Goal: Task Accomplishment & Management: Complete application form

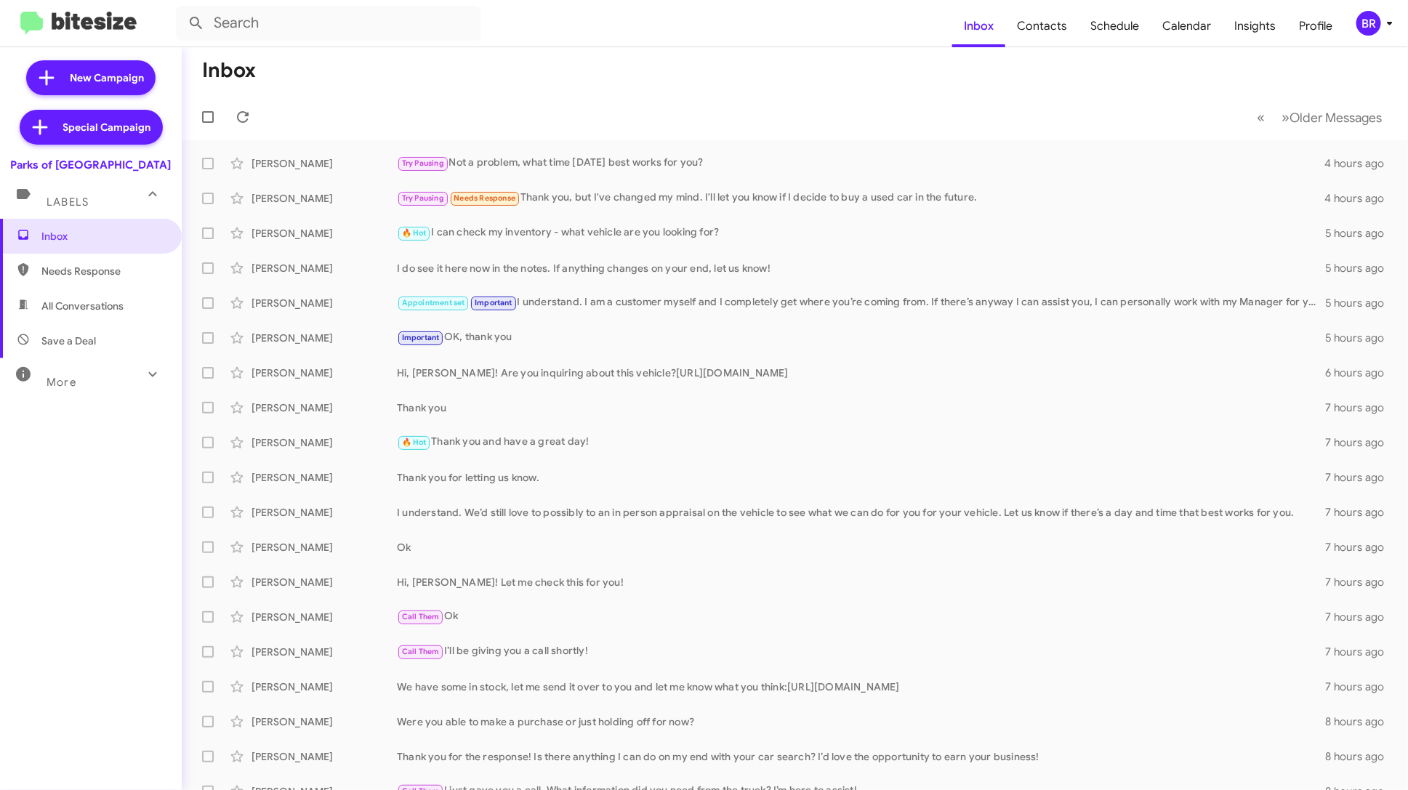
click at [1368, 20] on div "BR" at bounding box center [1369, 23] width 25 height 25
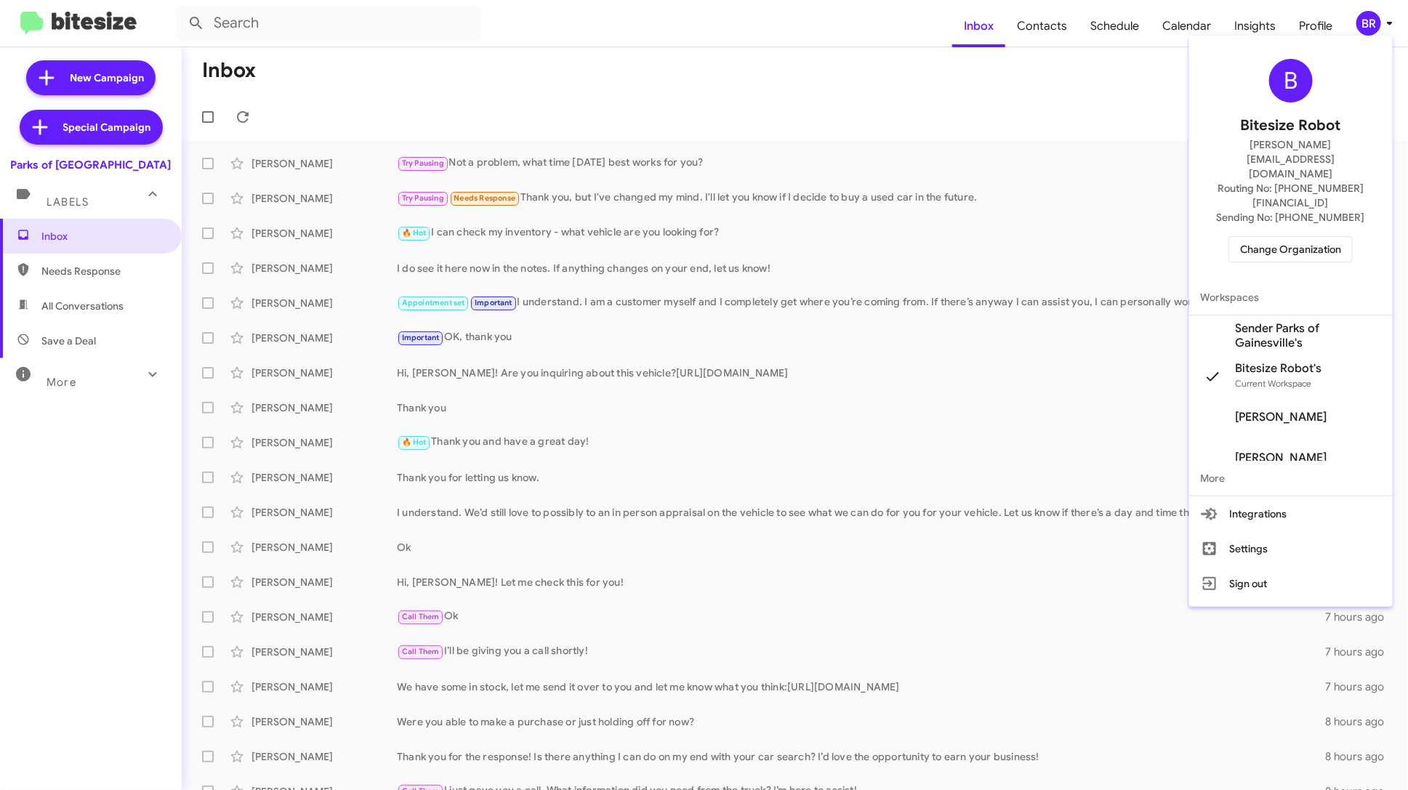
click at [1300, 9] on div at bounding box center [704, 395] width 1408 height 790
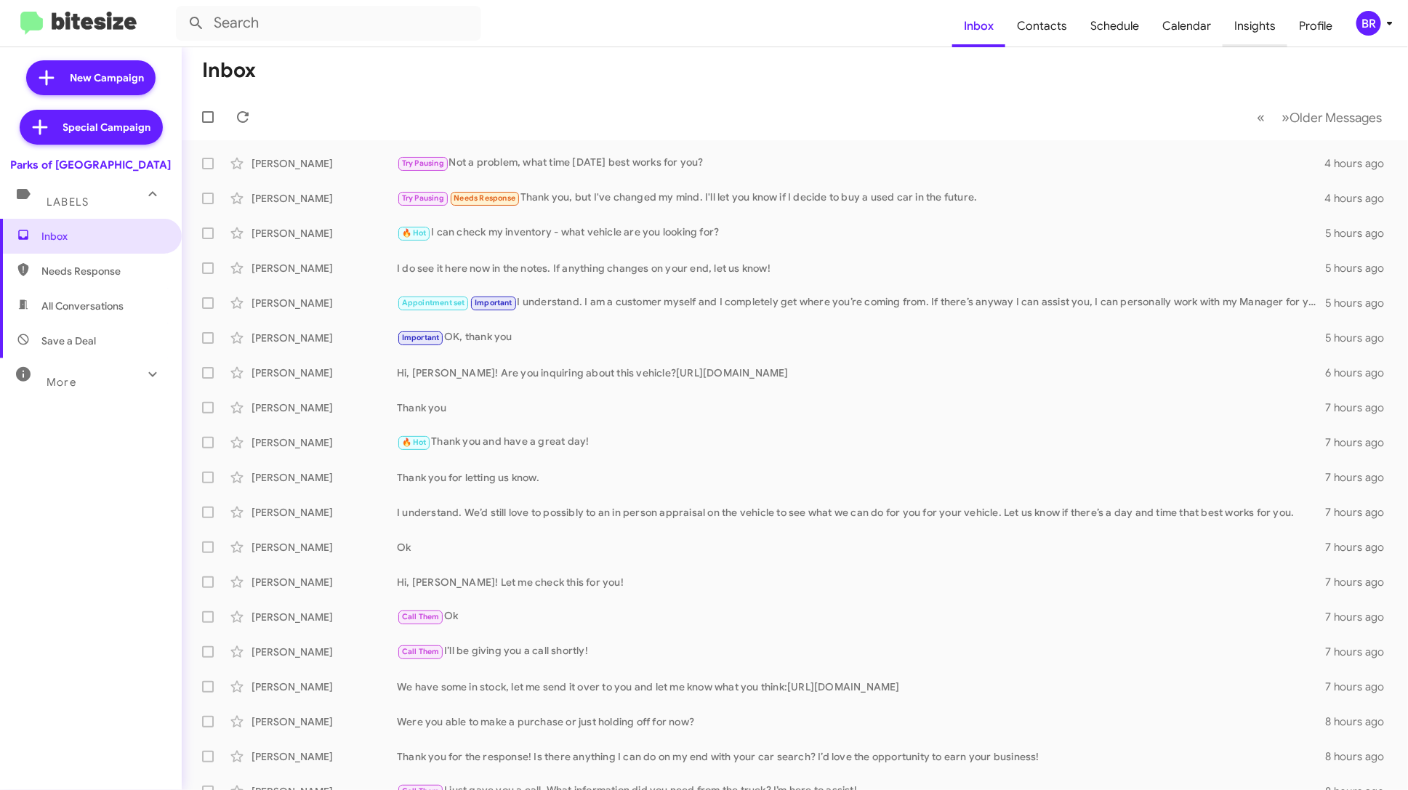
click at [1254, 12] on span "Insights" at bounding box center [1255, 26] width 65 height 42
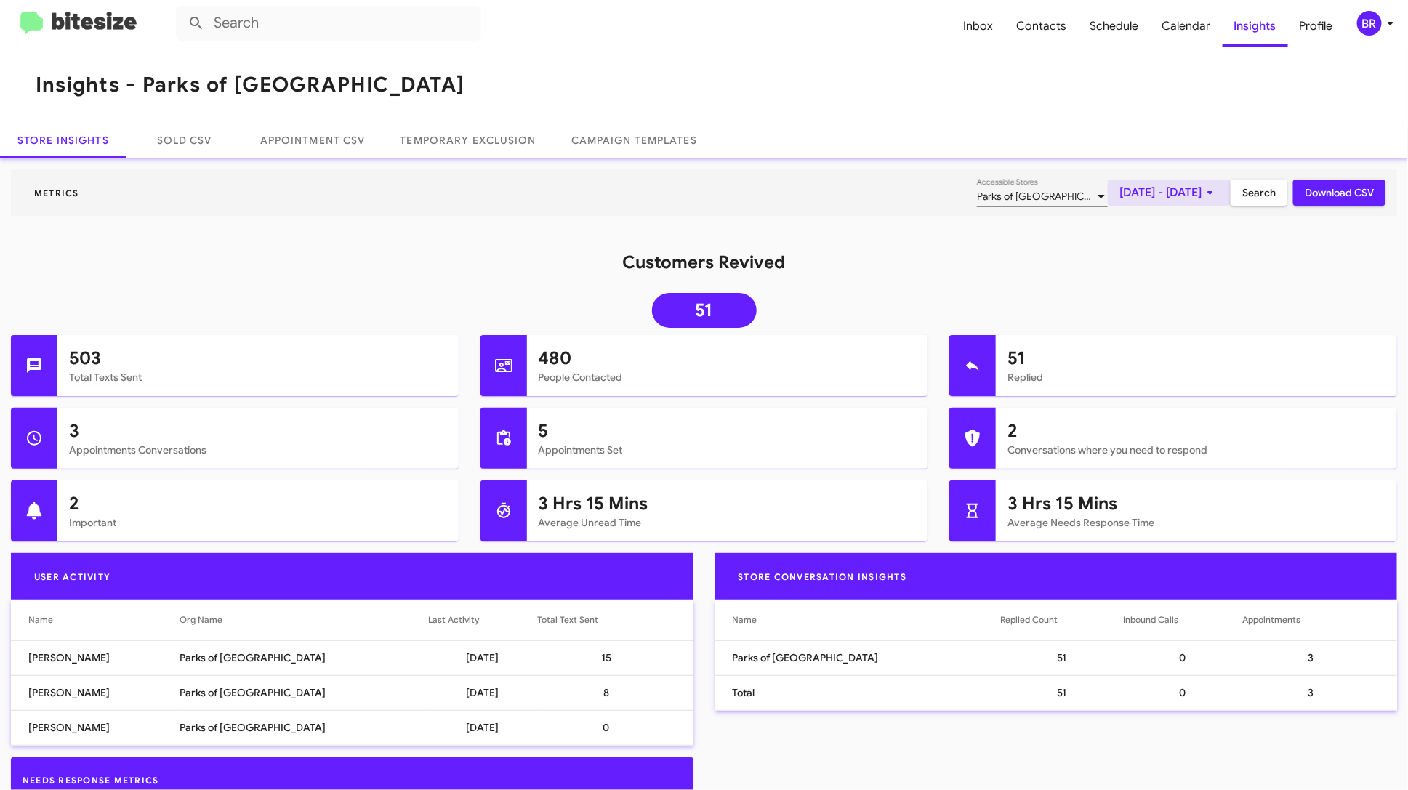
click at [1197, 193] on span "Sep 1, 2025 - Sep 4, 2025" at bounding box center [1170, 193] width 100 height 26
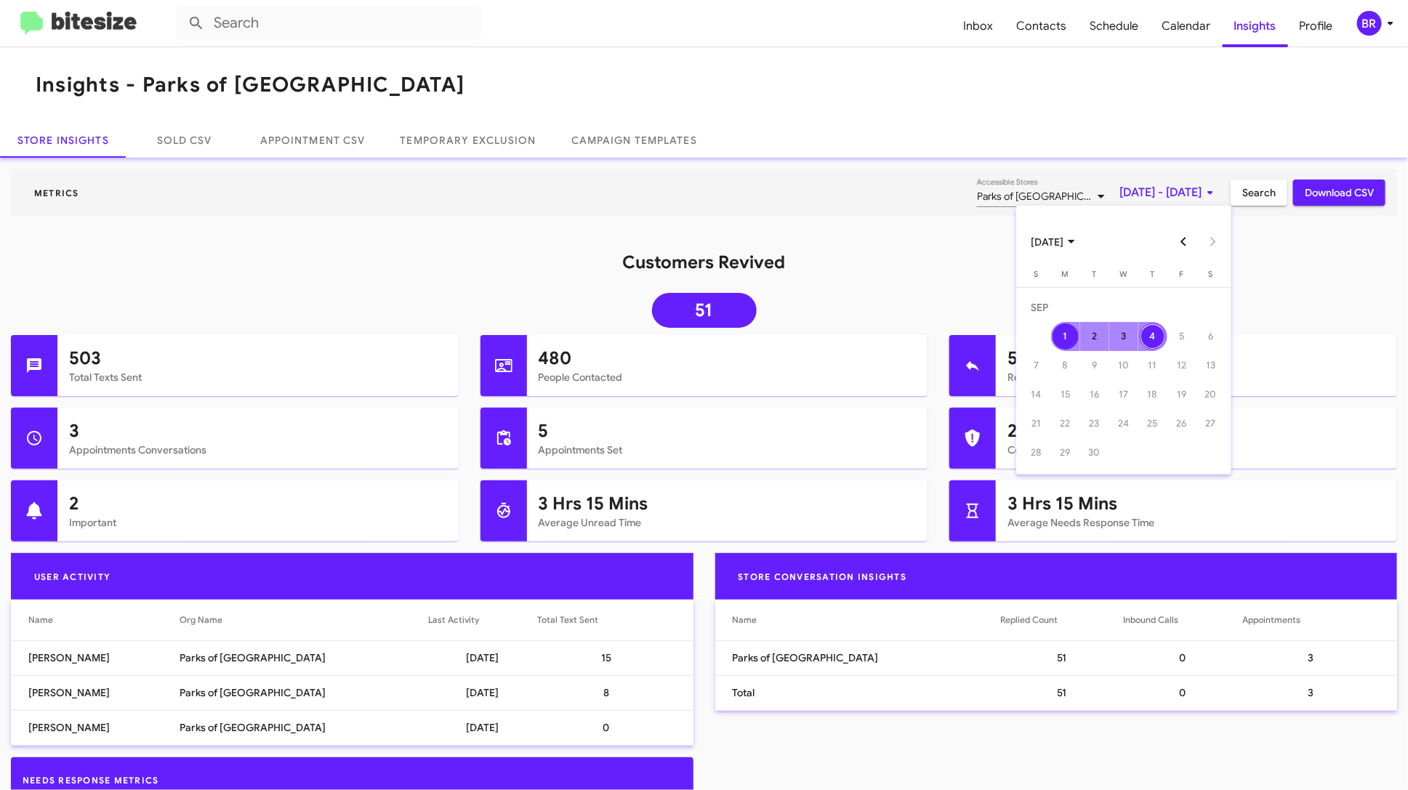
click at [1186, 245] on button "Previous month" at bounding box center [1183, 242] width 29 height 29
click at [1184, 309] on div "1" at bounding box center [1182, 307] width 26 height 26
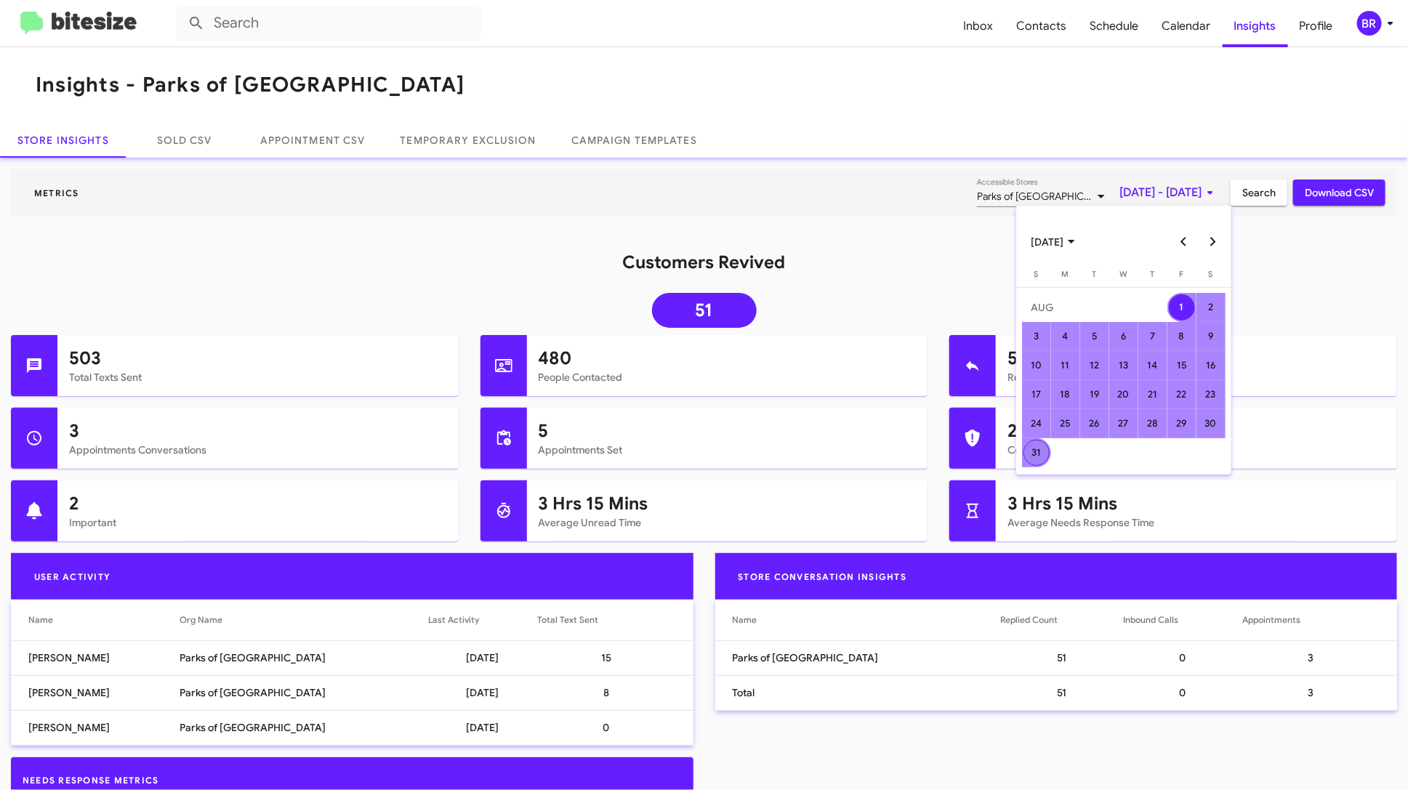
click at [1045, 450] on div "31" at bounding box center [1037, 453] width 26 height 26
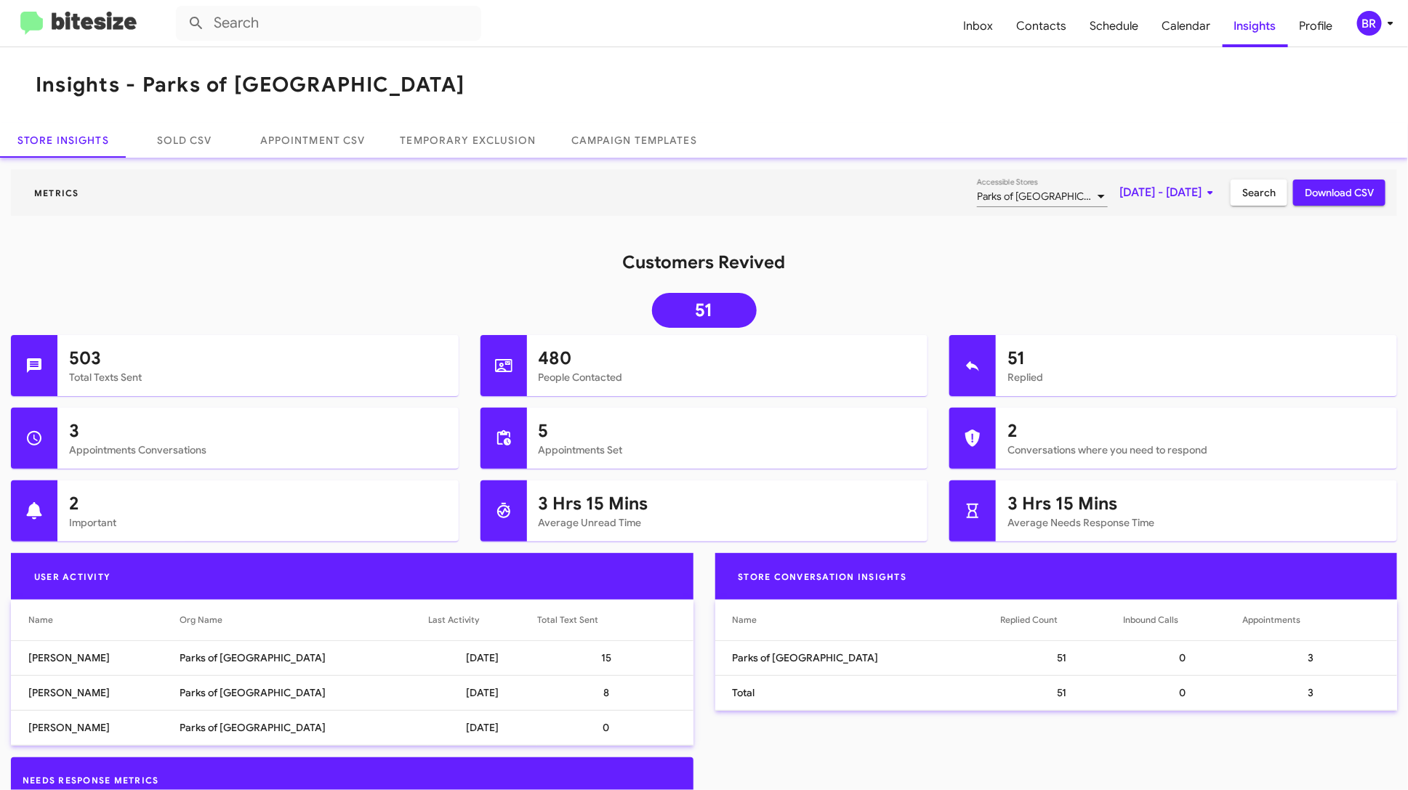
click at [1266, 200] on span "Search" at bounding box center [1258, 193] width 33 height 26
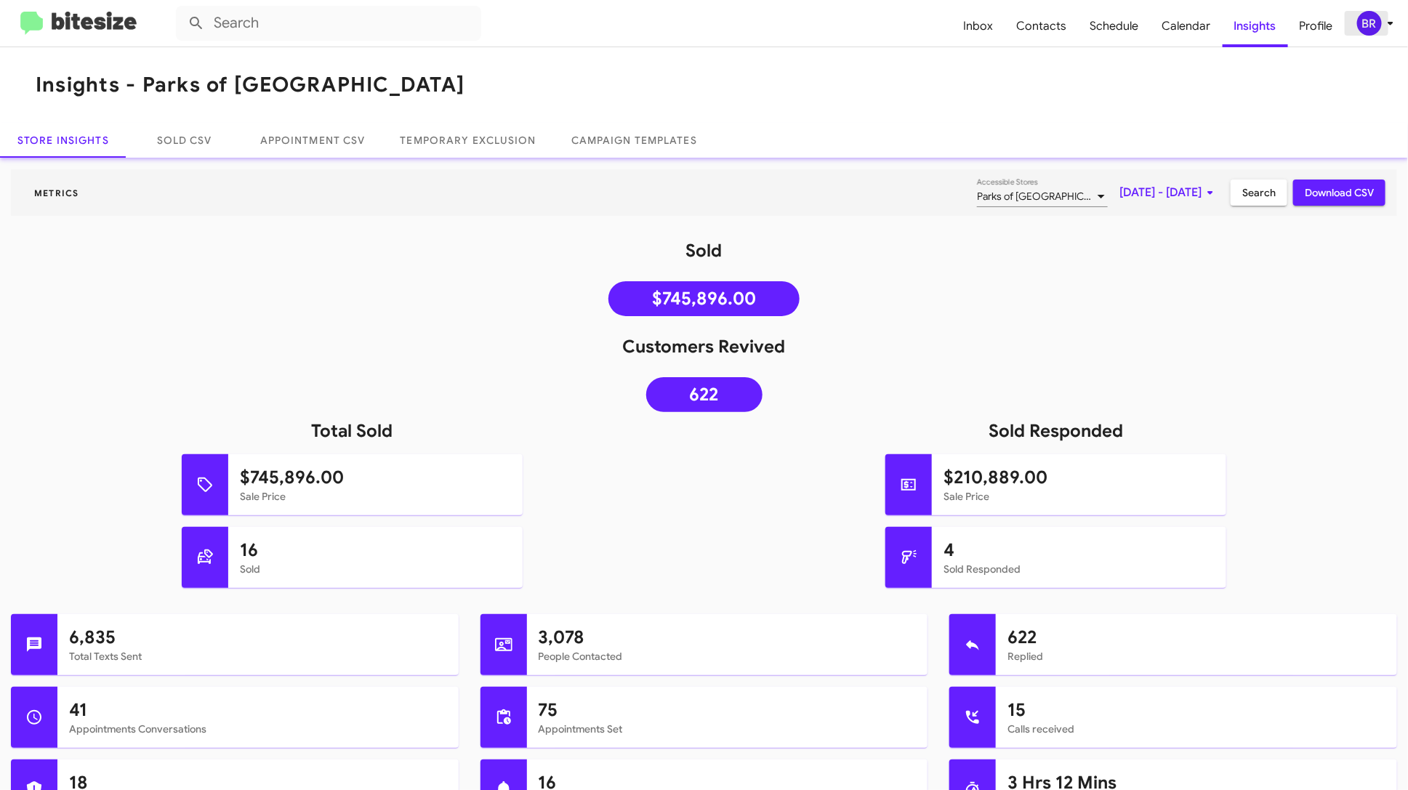
click at [1378, 31] on div "BR" at bounding box center [1369, 23] width 25 height 25
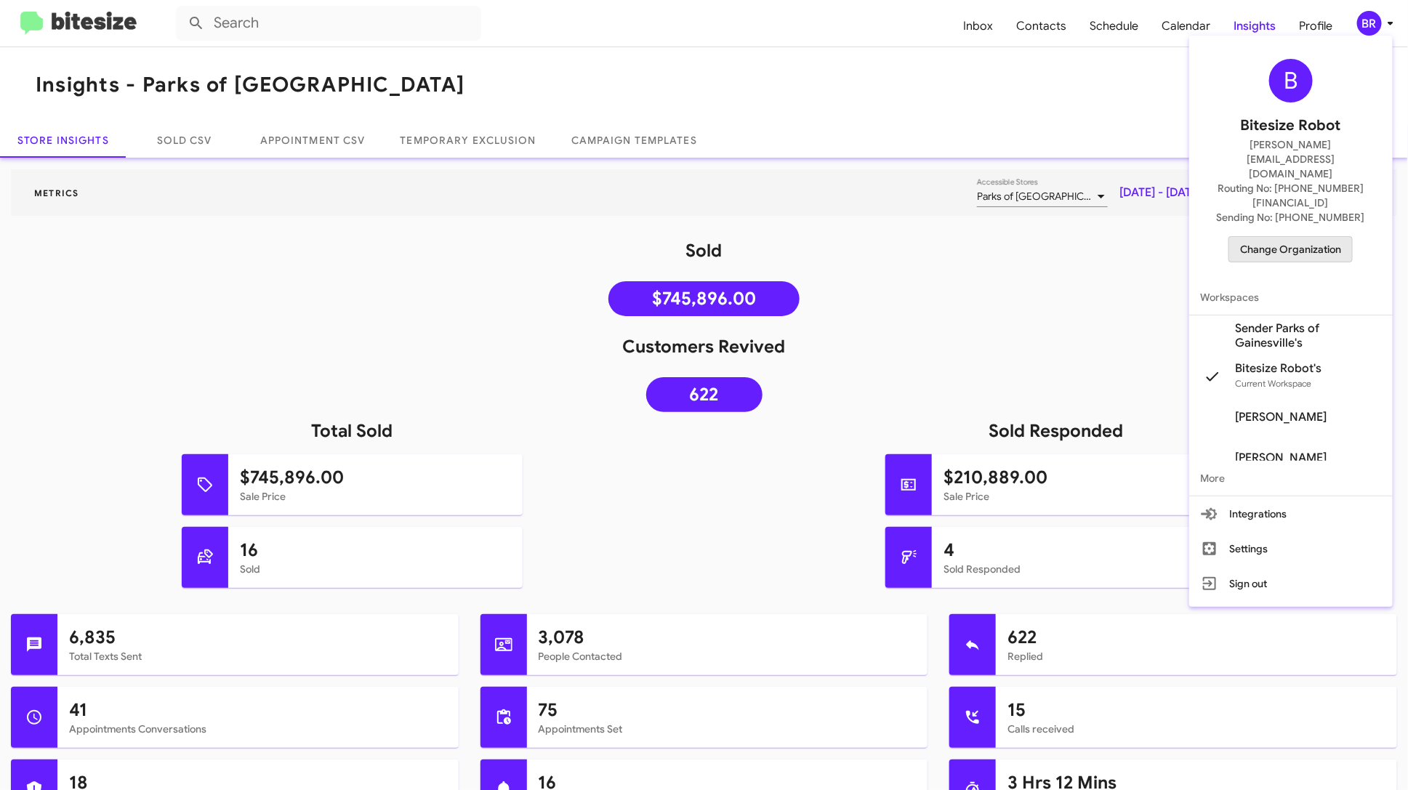
click at [1305, 237] on span "Change Organization" at bounding box center [1290, 249] width 101 height 25
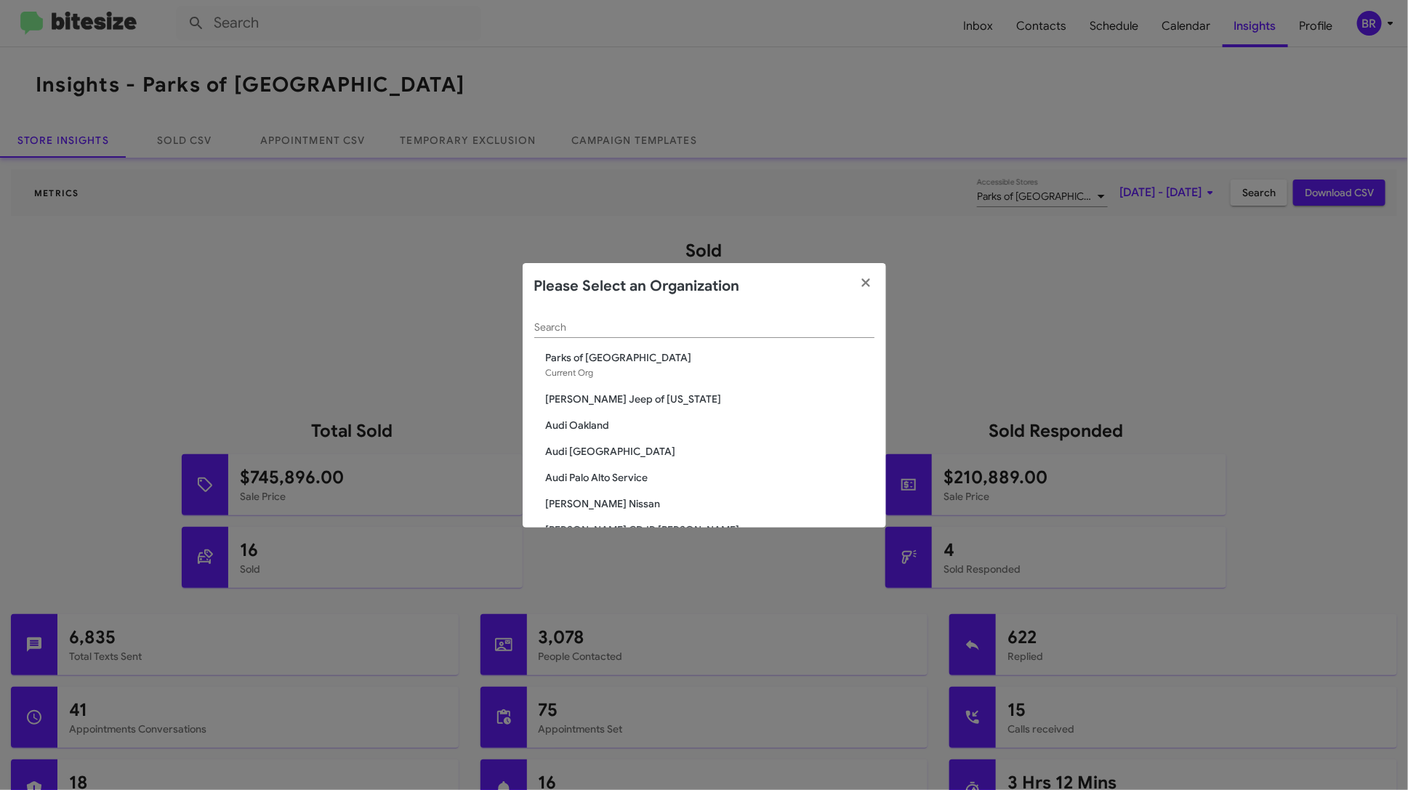
click at [683, 316] on div "Search" at bounding box center [704, 324] width 340 height 28
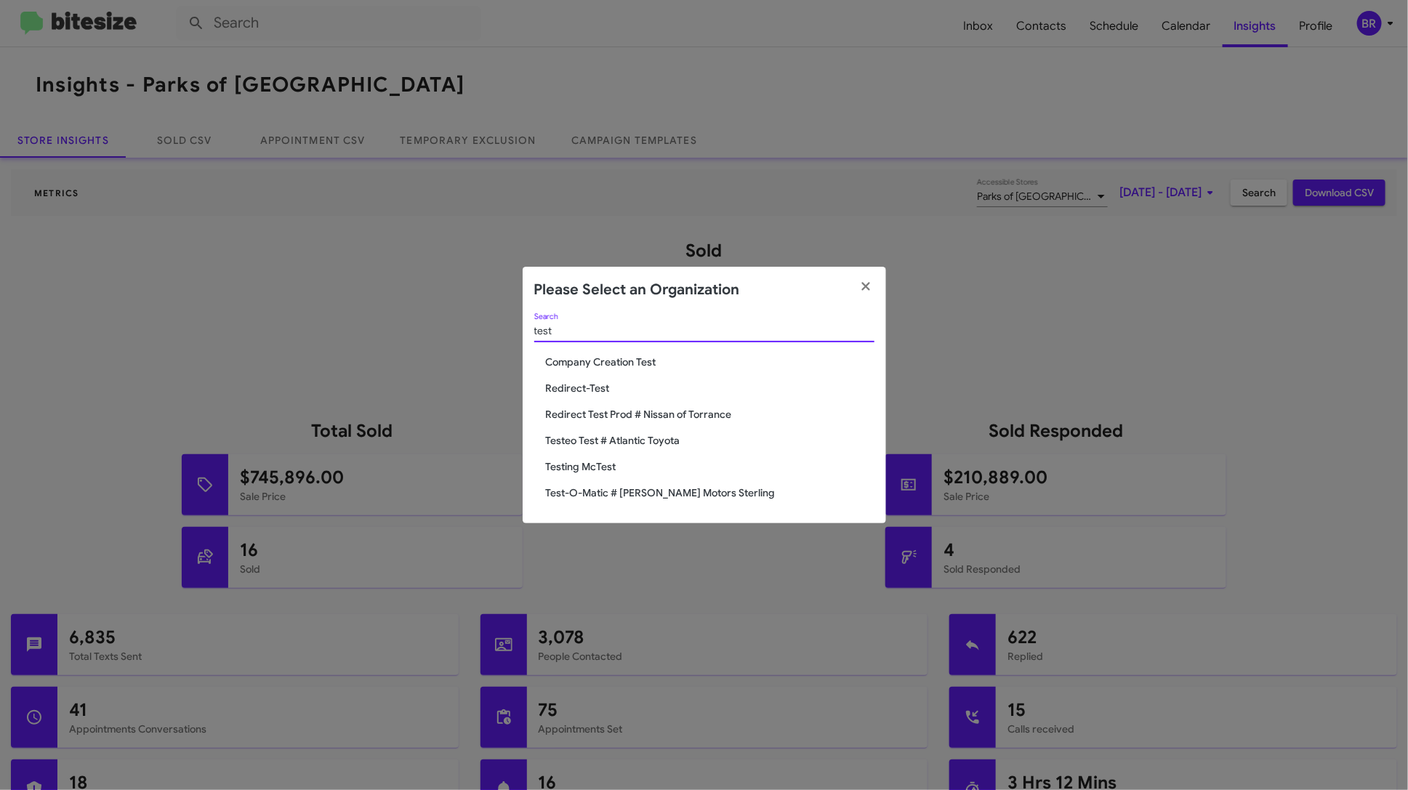
type input "test"
click at [670, 497] on span "Test-O-Matic # [PERSON_NAME] Motors Sterling" at bounding box center [710, 493] width 329 height 15
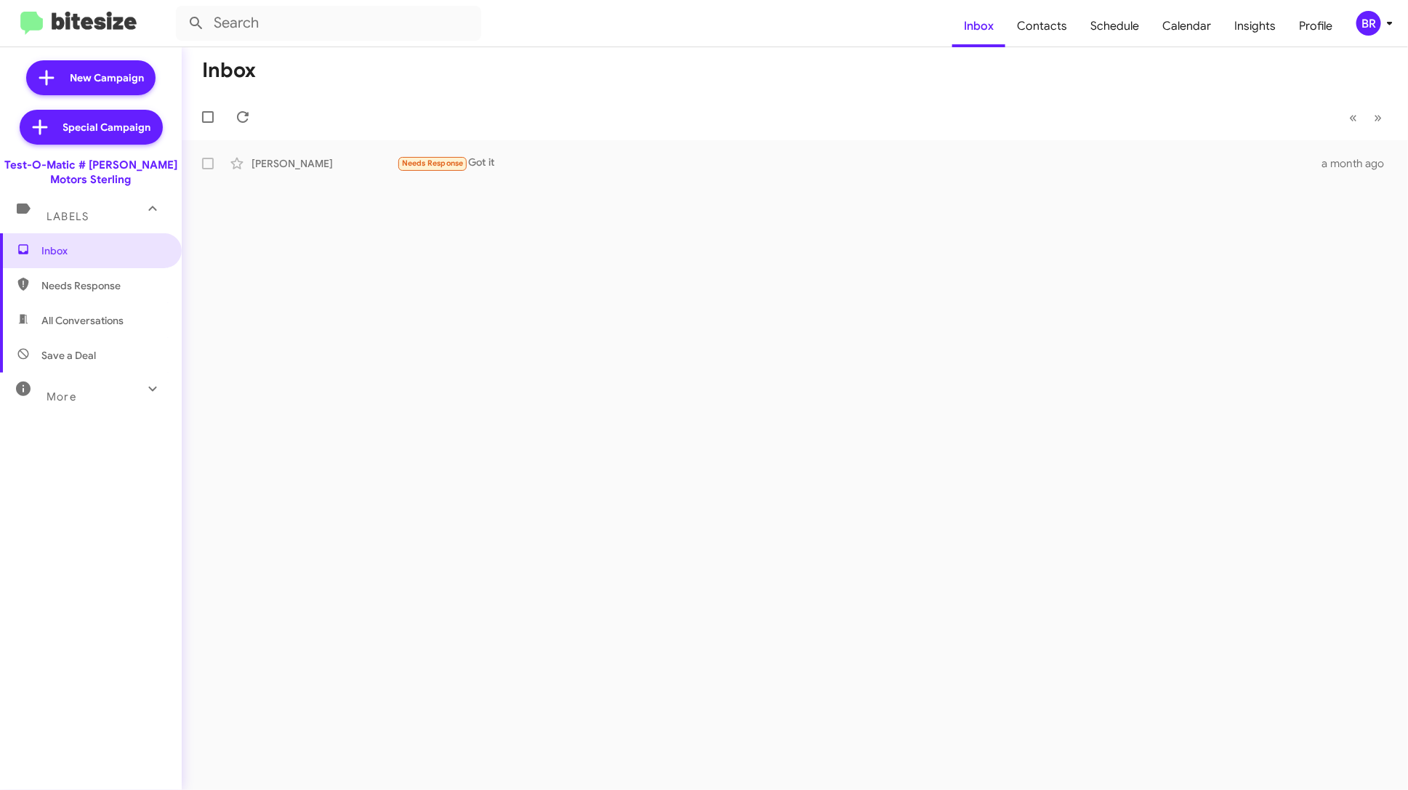
click at [1362, 14] on div "BR" at bounding box center [1369, 23] width 25 height 25
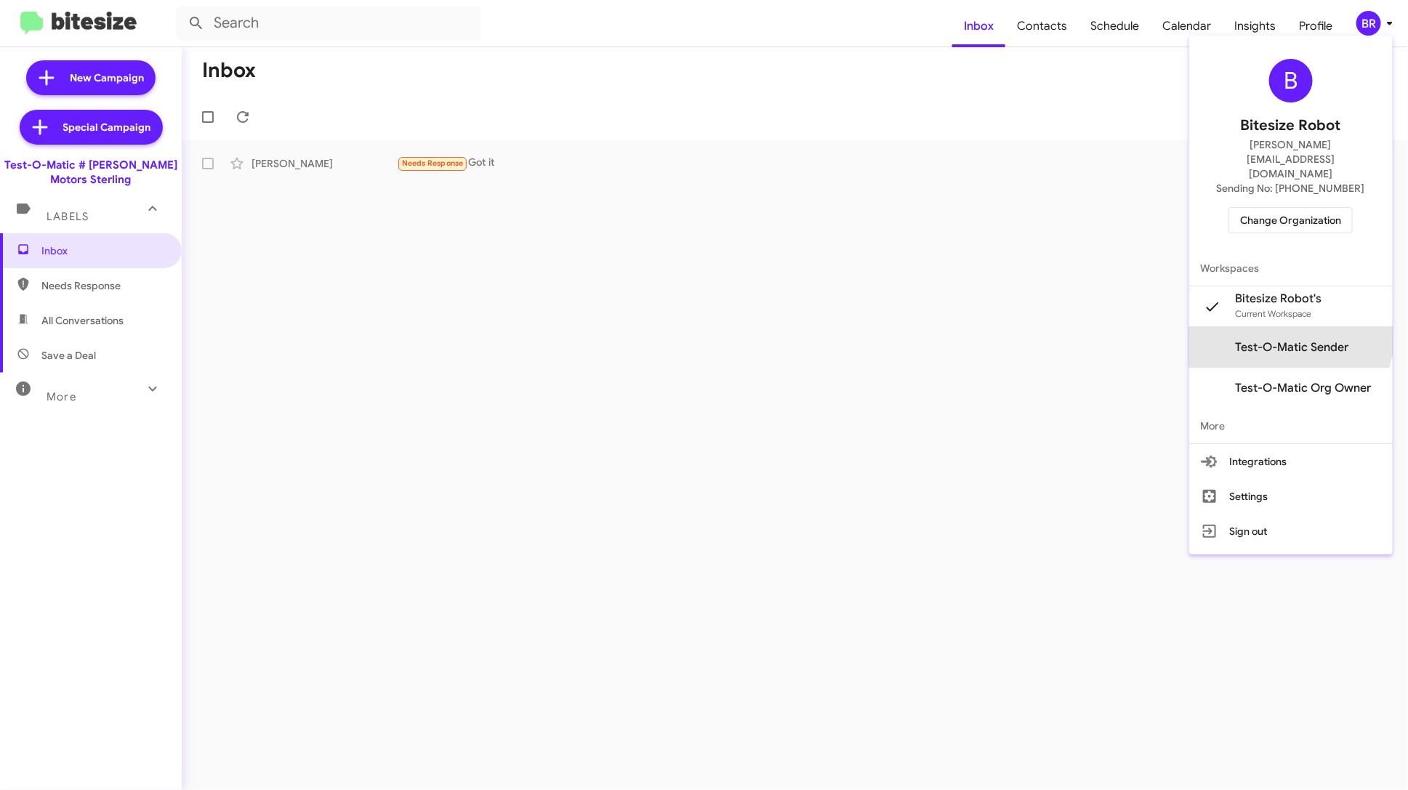
click at [1299, 327] on span "Test-O-Matic Sender" at bounding box center [1291, 347] width 204 height 41
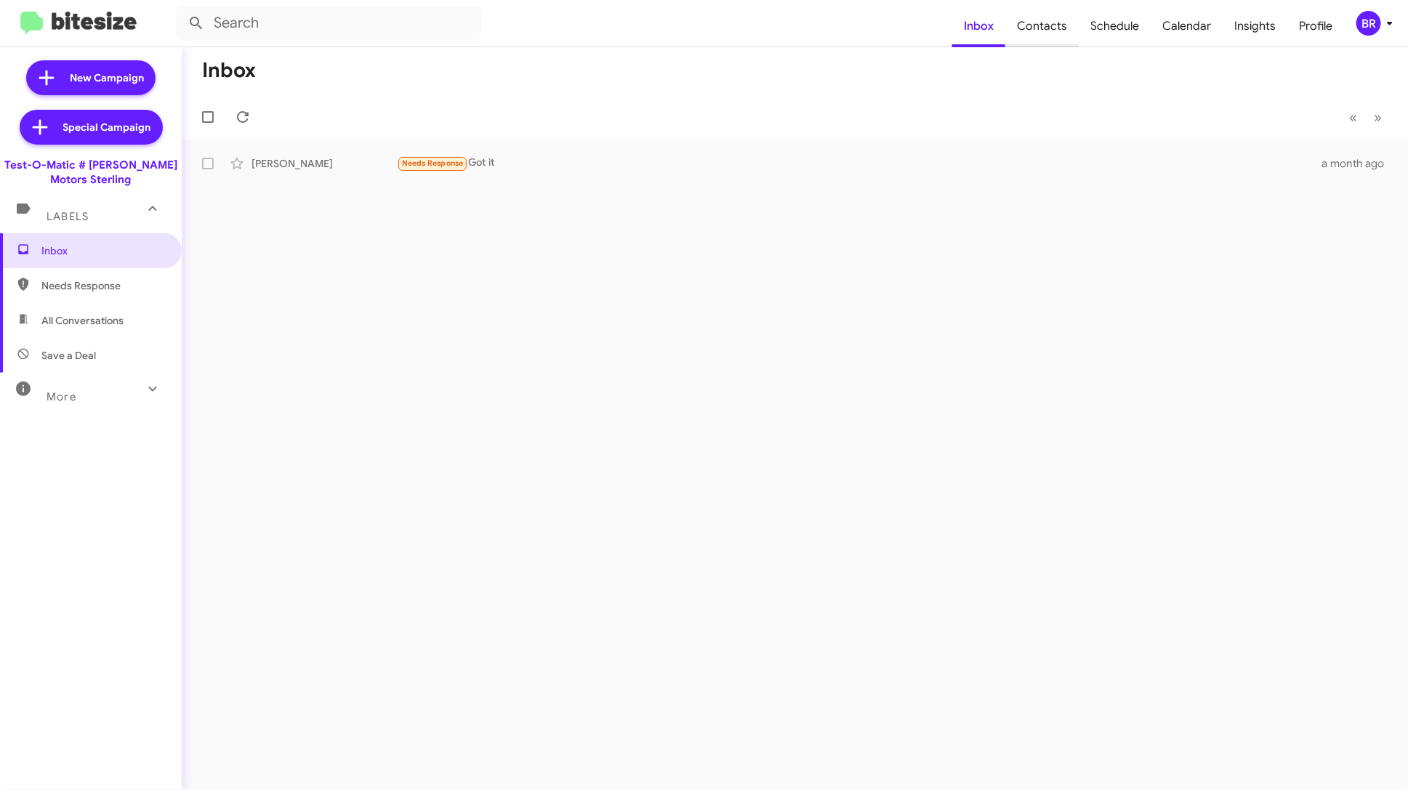
click at [1065, 37] on span "Contacts" at bounding box center [1041, 26] width 73 height 42
type input "in:groups"
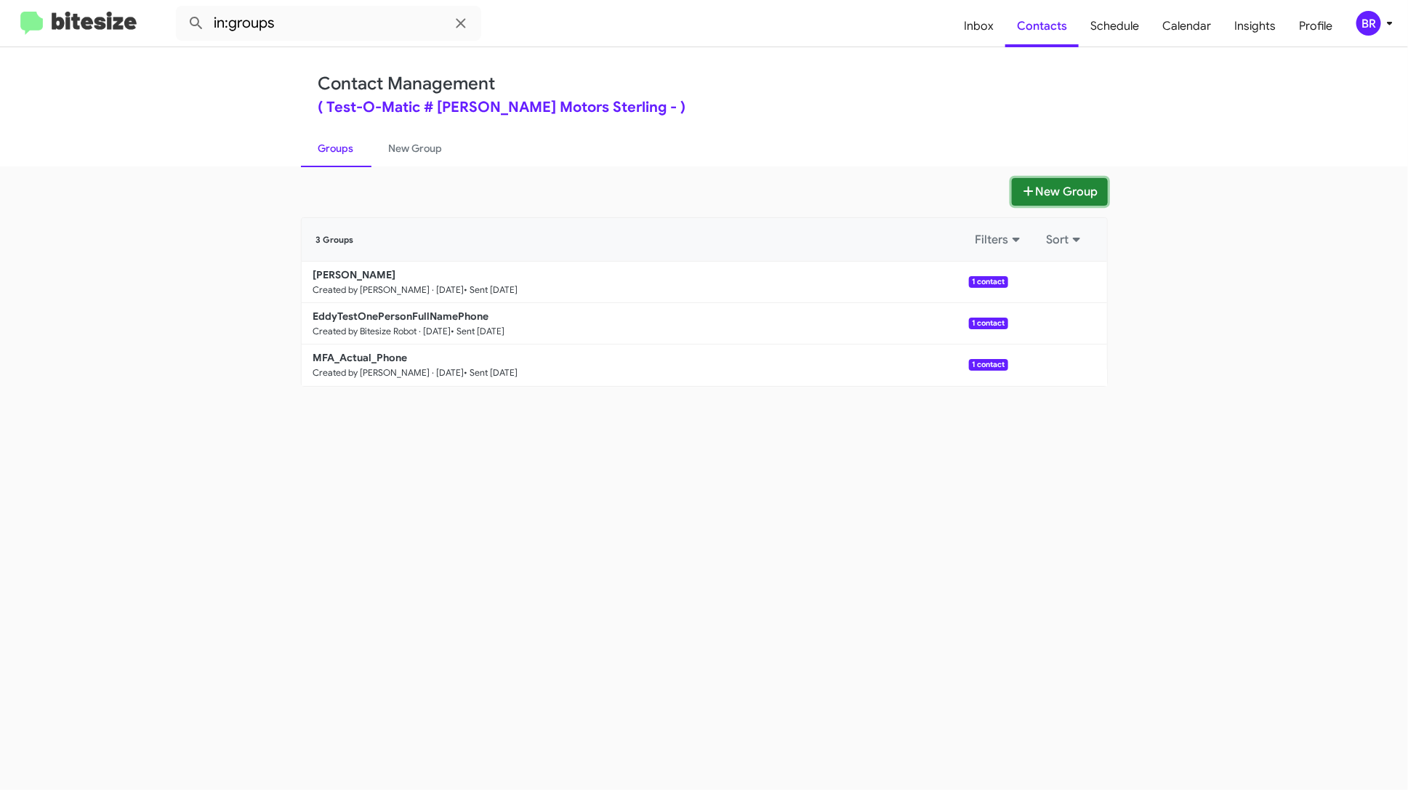
click at [1048, 189] on button "New Group" at bounding box center [1060, 192] width 96 height 28
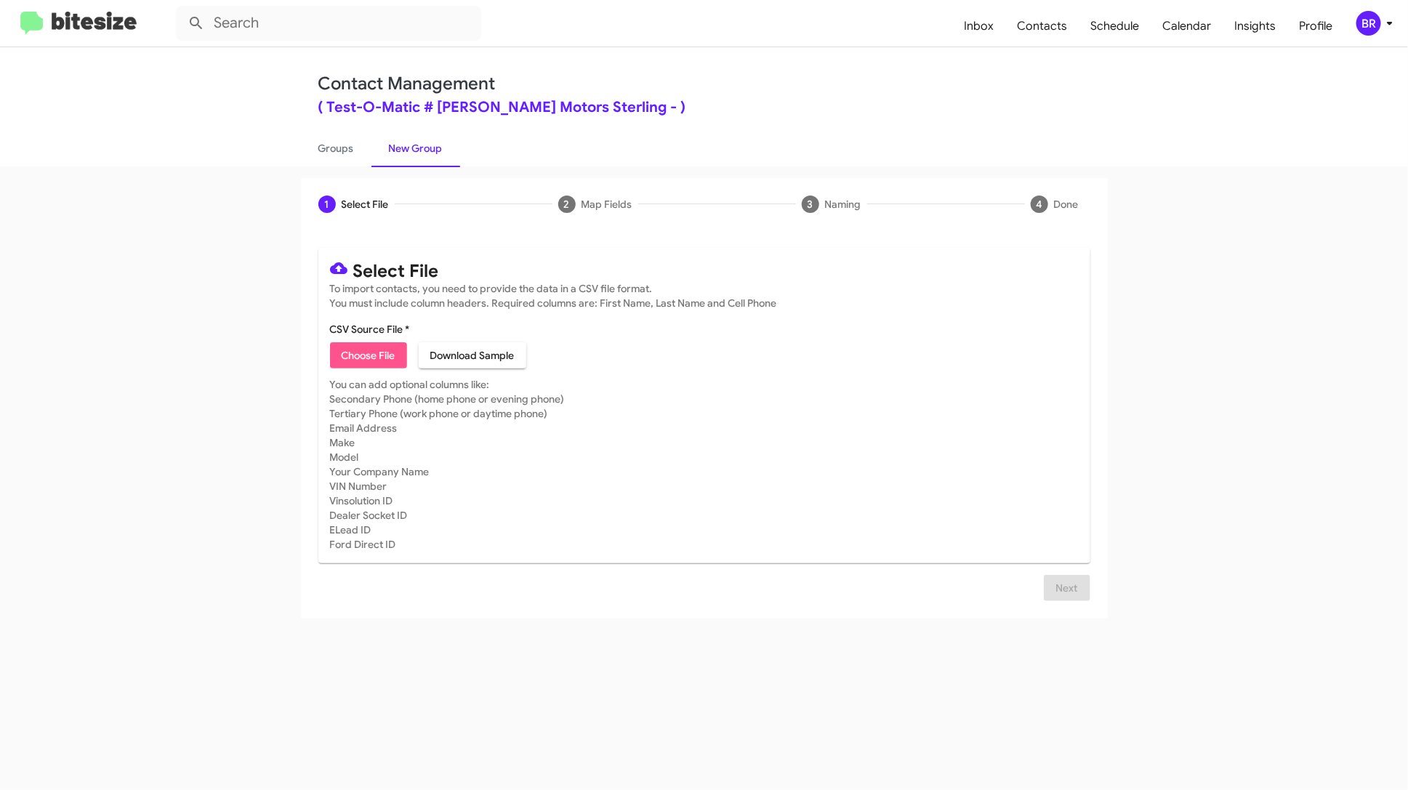
click at [371, 359] on span "Choose File" at bounding box center [369, 355] width 54 height 26
type input "BitesizeTest2"
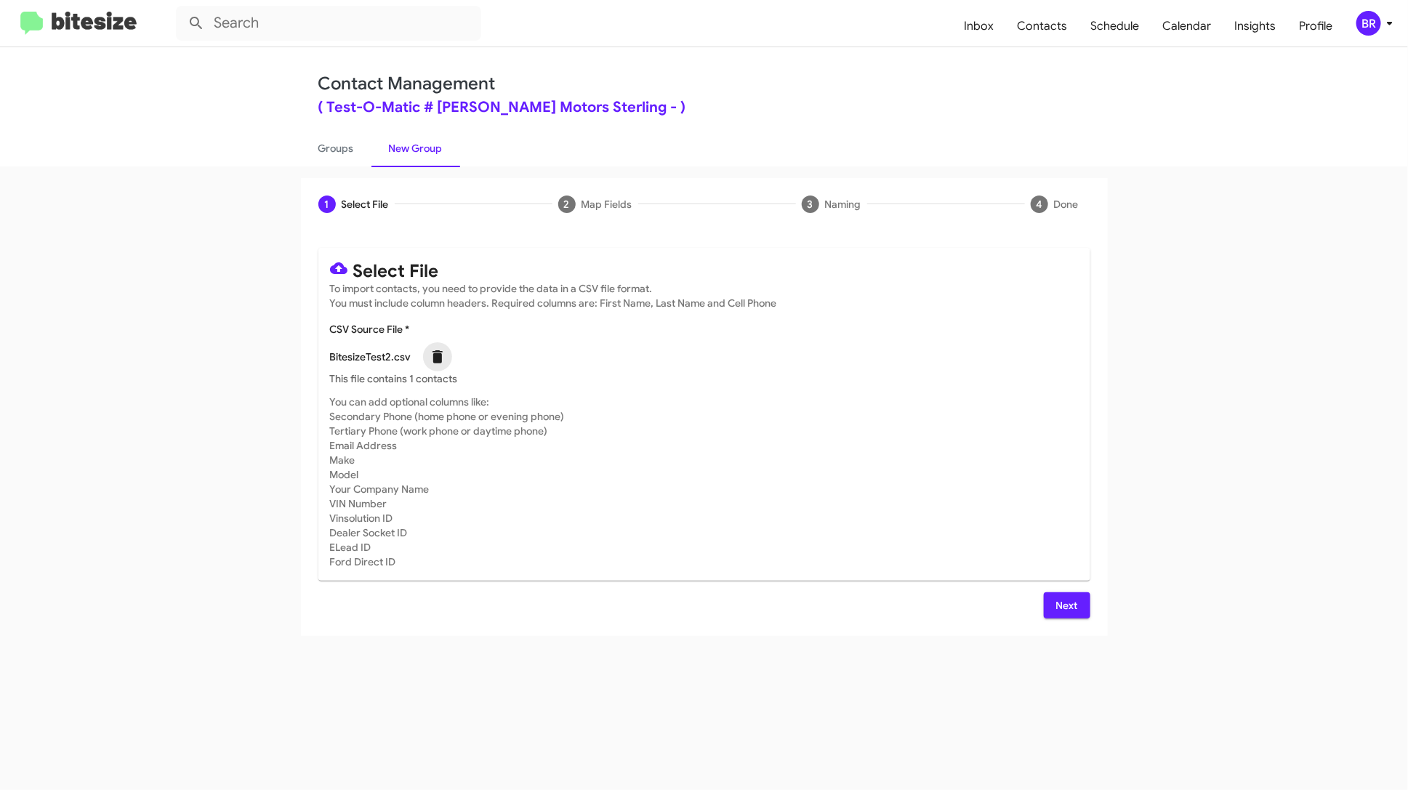
click at [435, 361] on icon at bounding box center [438, 356] width 10 height 13
checkbox input "false"
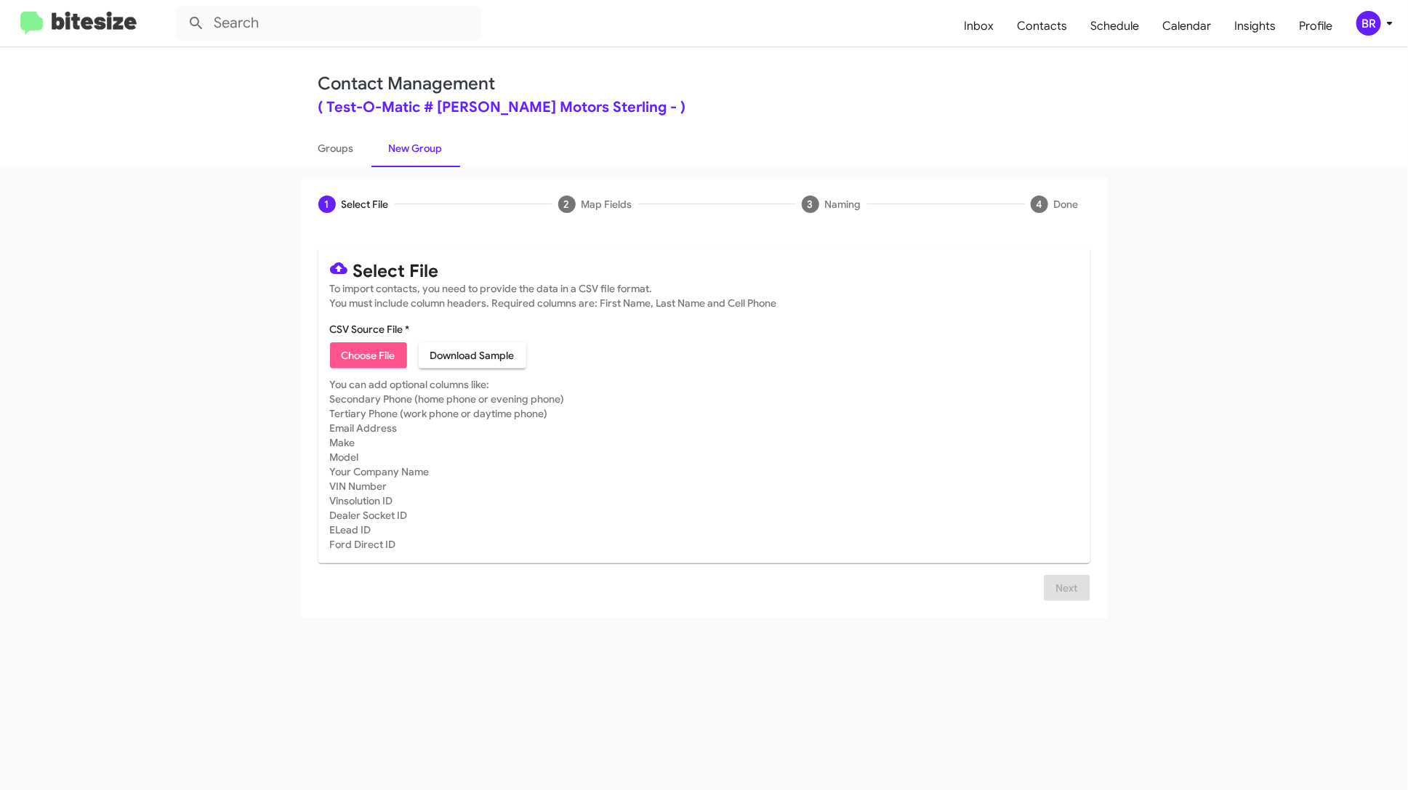
click at [392, 358] on span "Choose File" at bounding box center [369, 355] width 54 height 26
type input "Bitesize 3 number test"
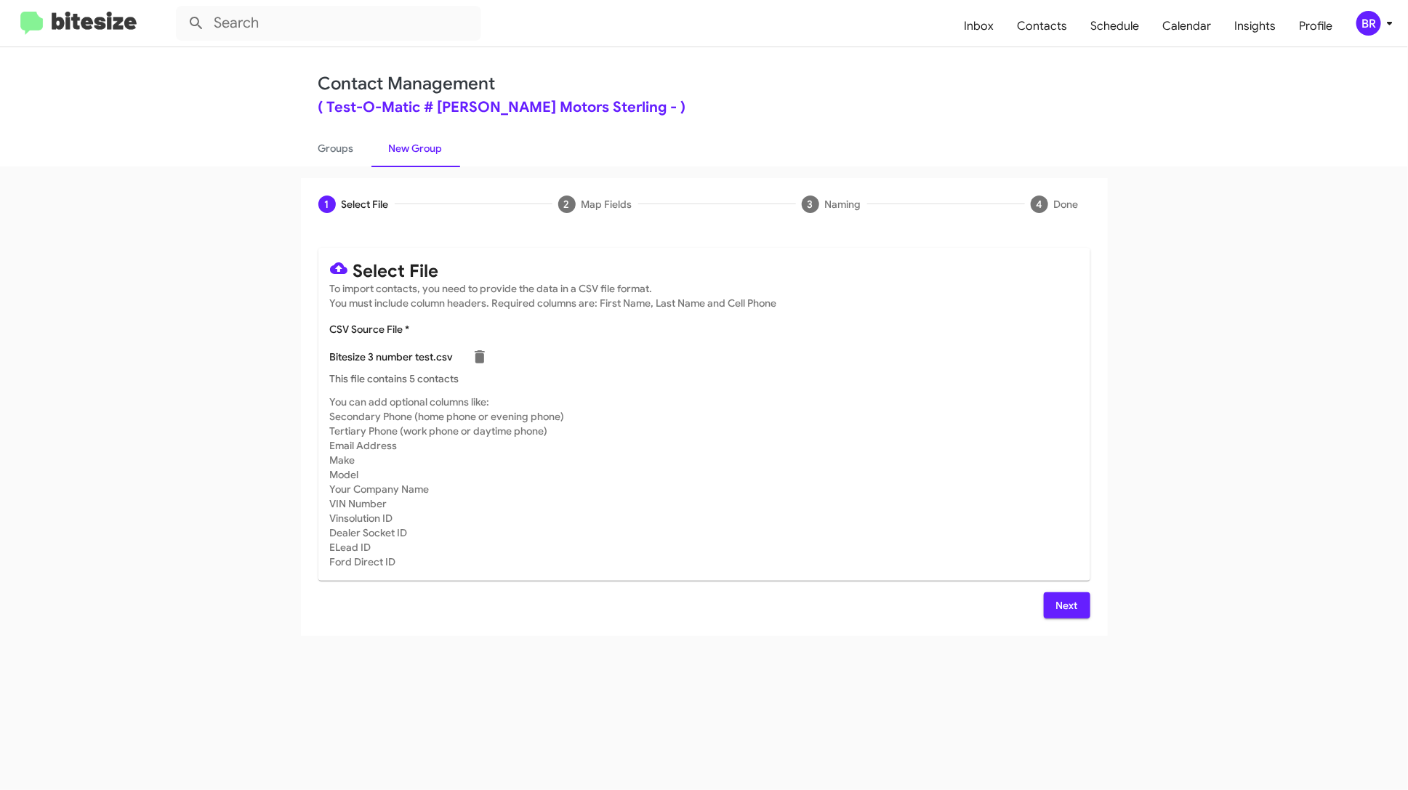
click at [1067, 603] on span "Next" at bounding box center [1067, 606] width 23 height 26
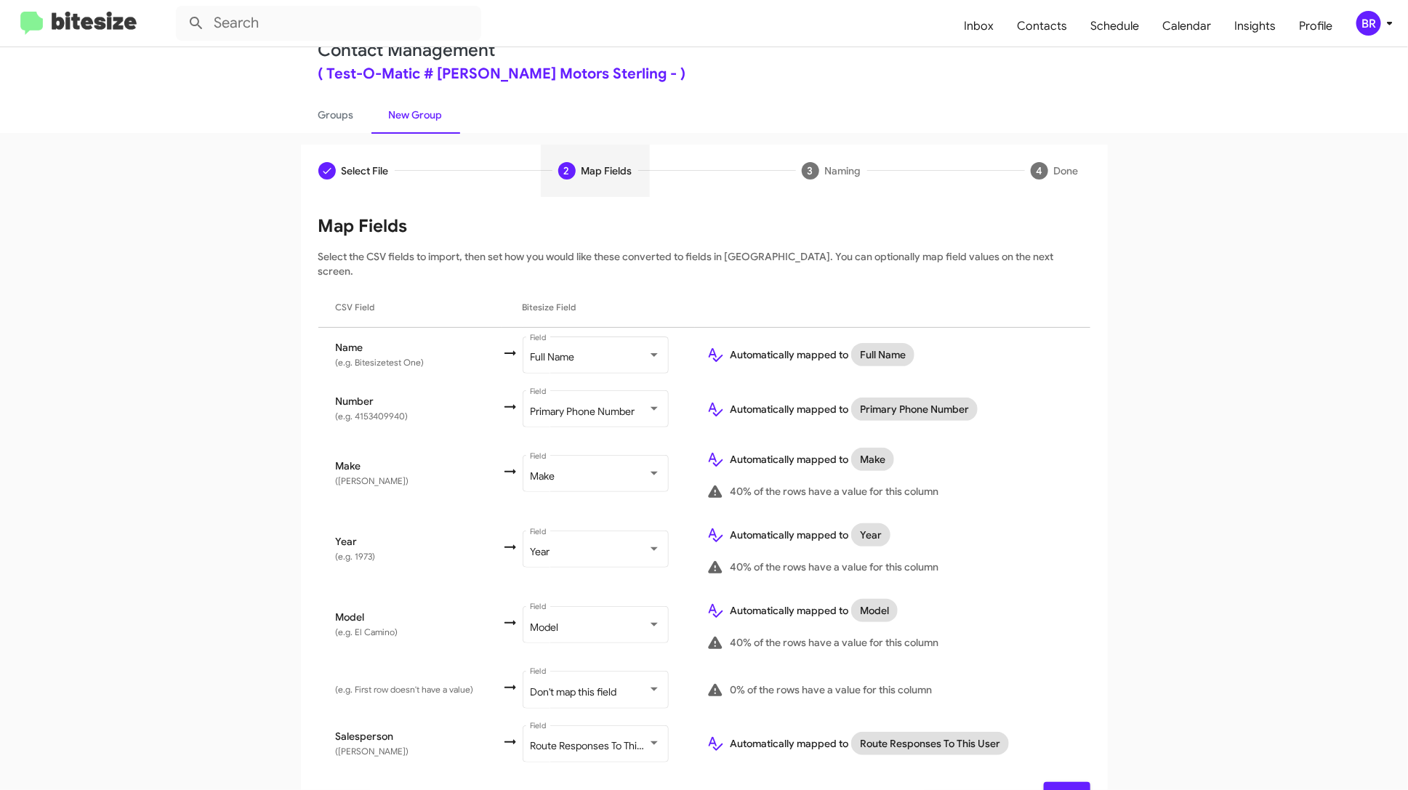
scroll to position [55, 0]
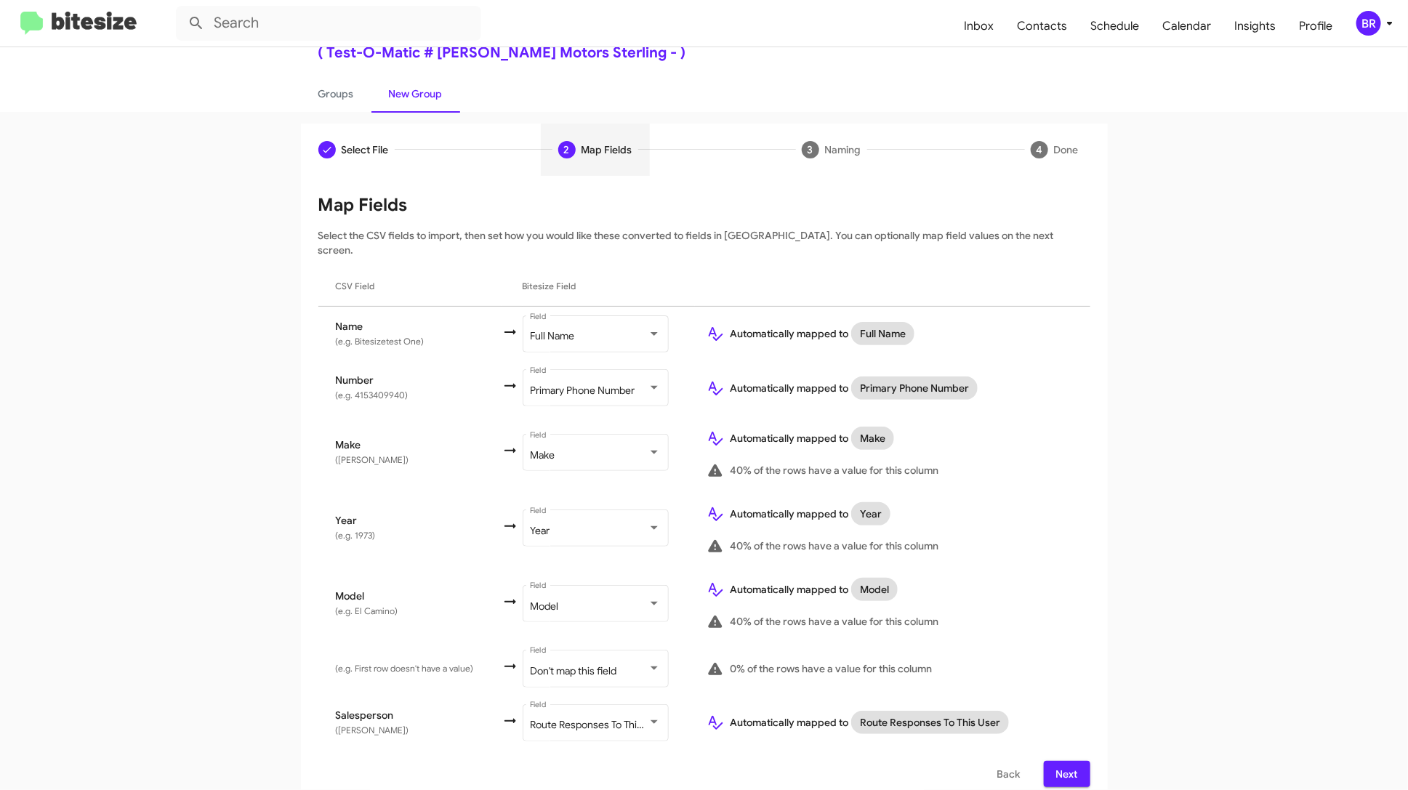
click at [1075, 761] on span "Next" at bounding box center [1067, 774] width 23 height 26
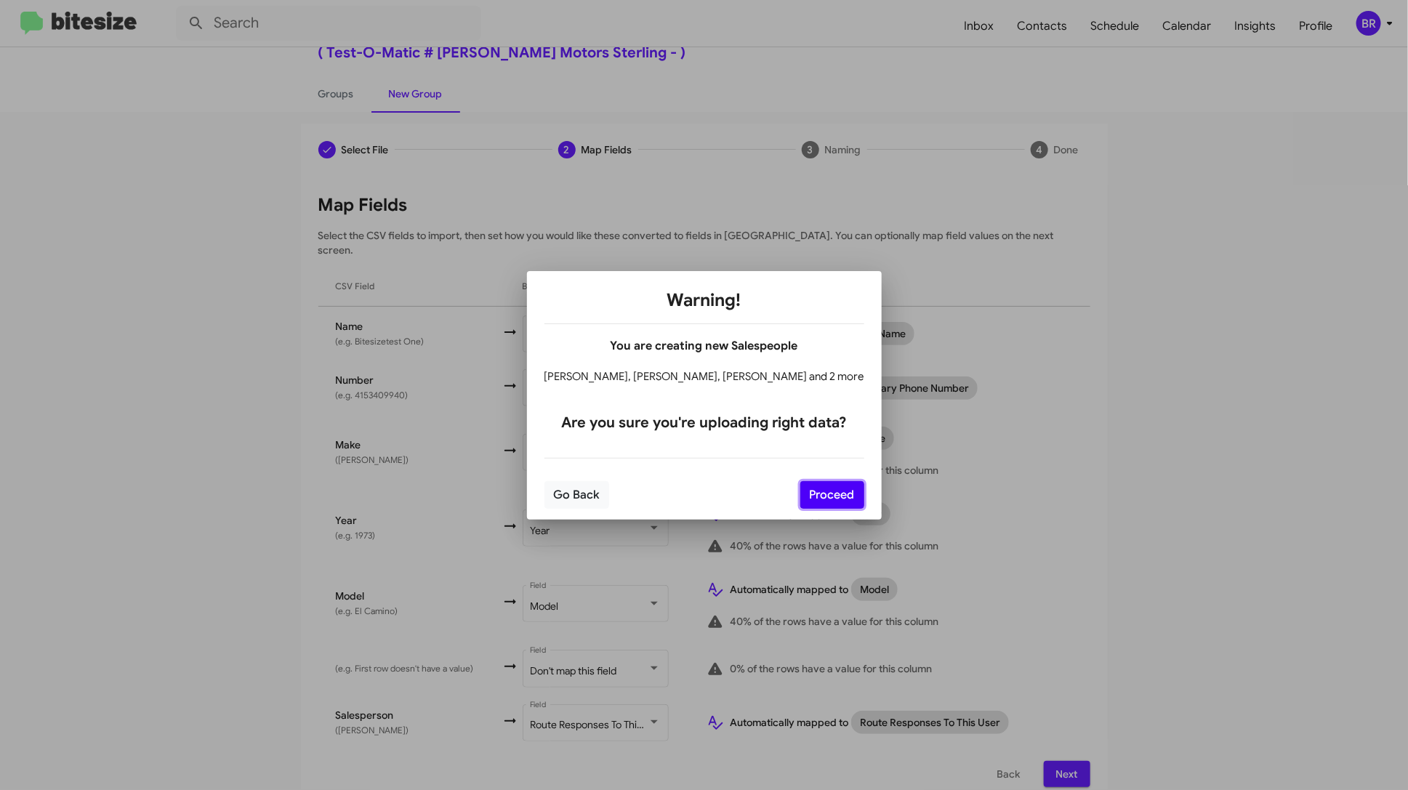
click at [825, 490] on button "Proceed" at bounding box center [832, 495] width 64 height 28
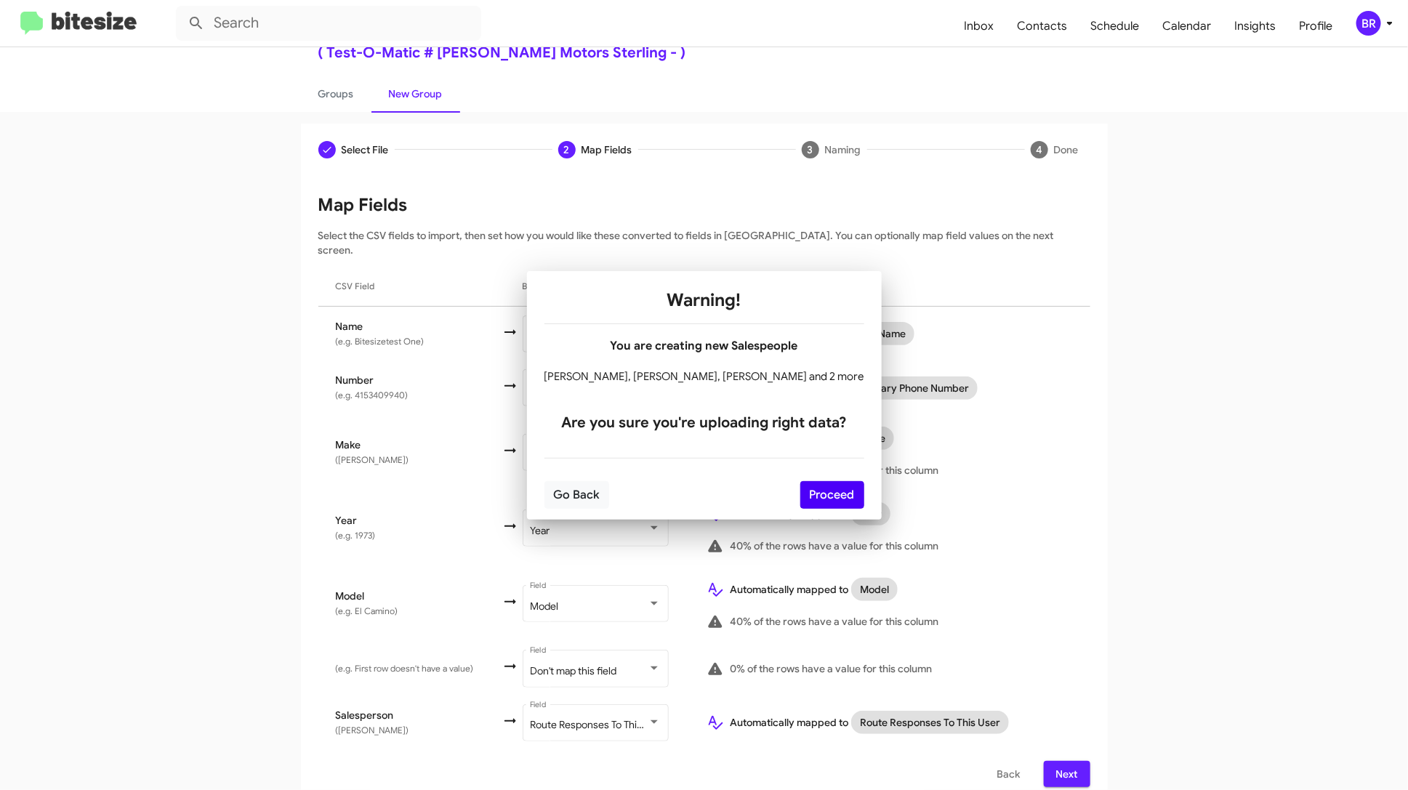
scroll to position [0, 0]
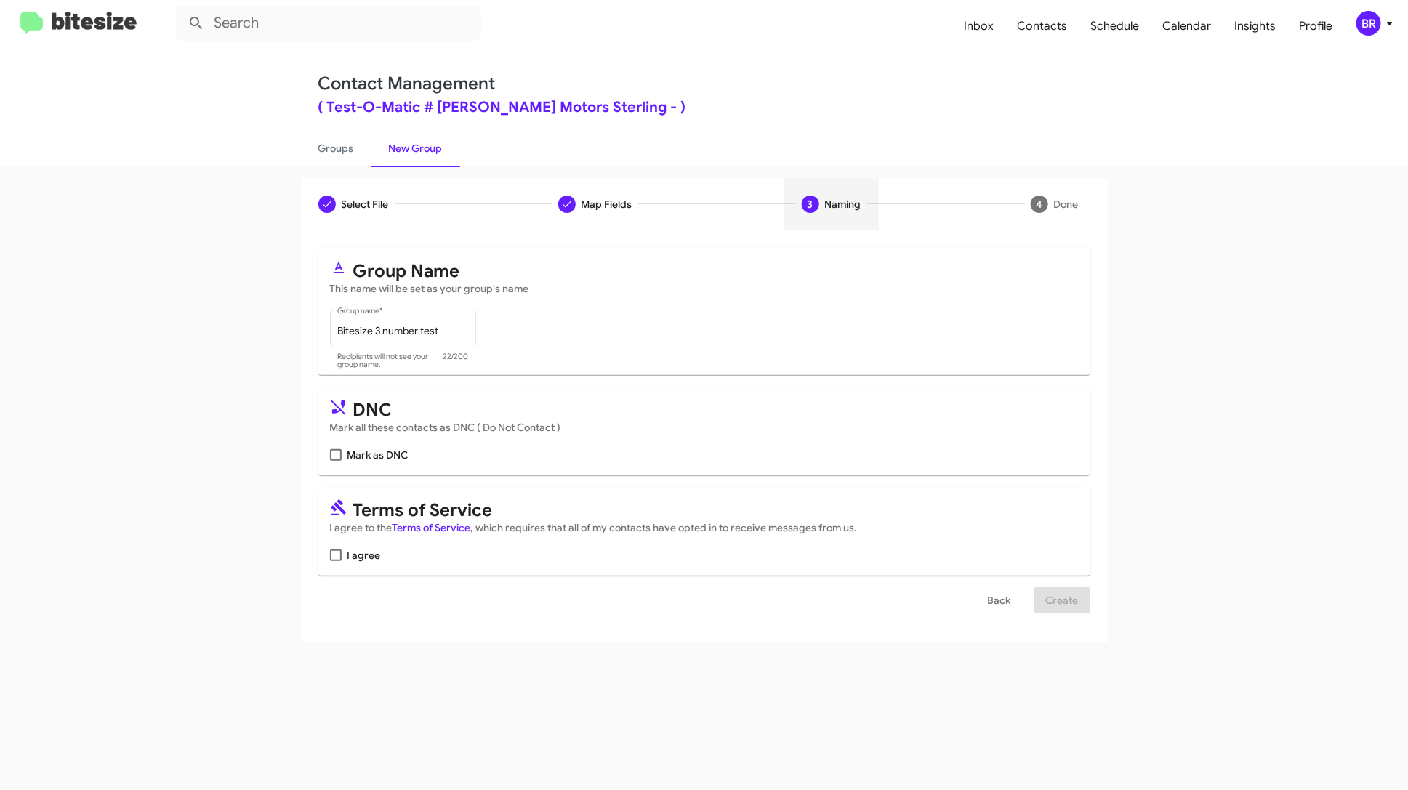
click at [381, 558] on div "I agree" at bounding box center [704, 555] width 749 height 17
click at [376, 555] on span "I agree" at bounding box center [364, 555] width 33 height 17
click at [336, 561] on input "I agree" at bounding box center [335, 561] width 1 height 1
checkbox input "true"
click at [1078, 590] on span "Create" at bounding box center [1062, 600] width 33 height 26
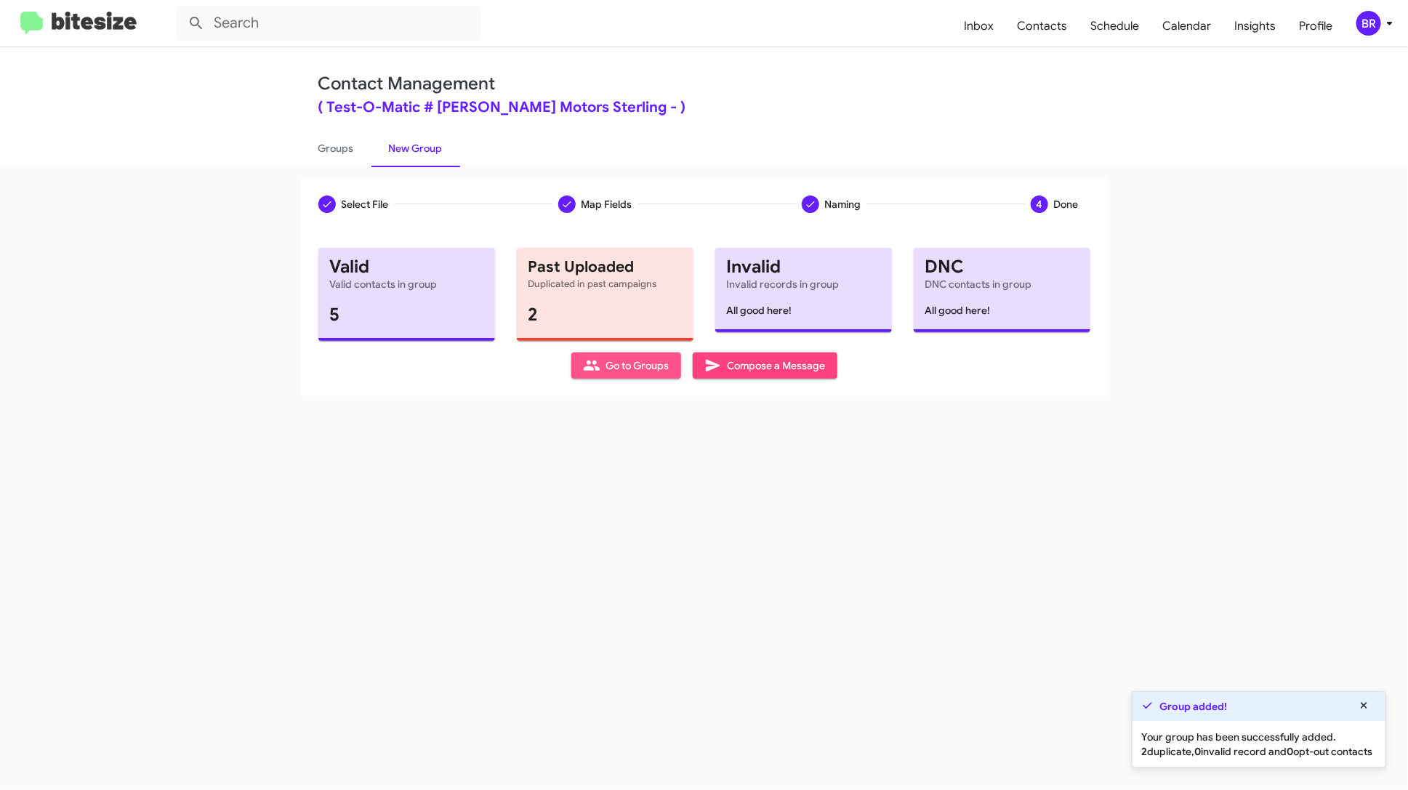
click at [633, 360] on span "Go to Groups" at bounding box center [626, 366] width 87 height 26
type input "in:groups"
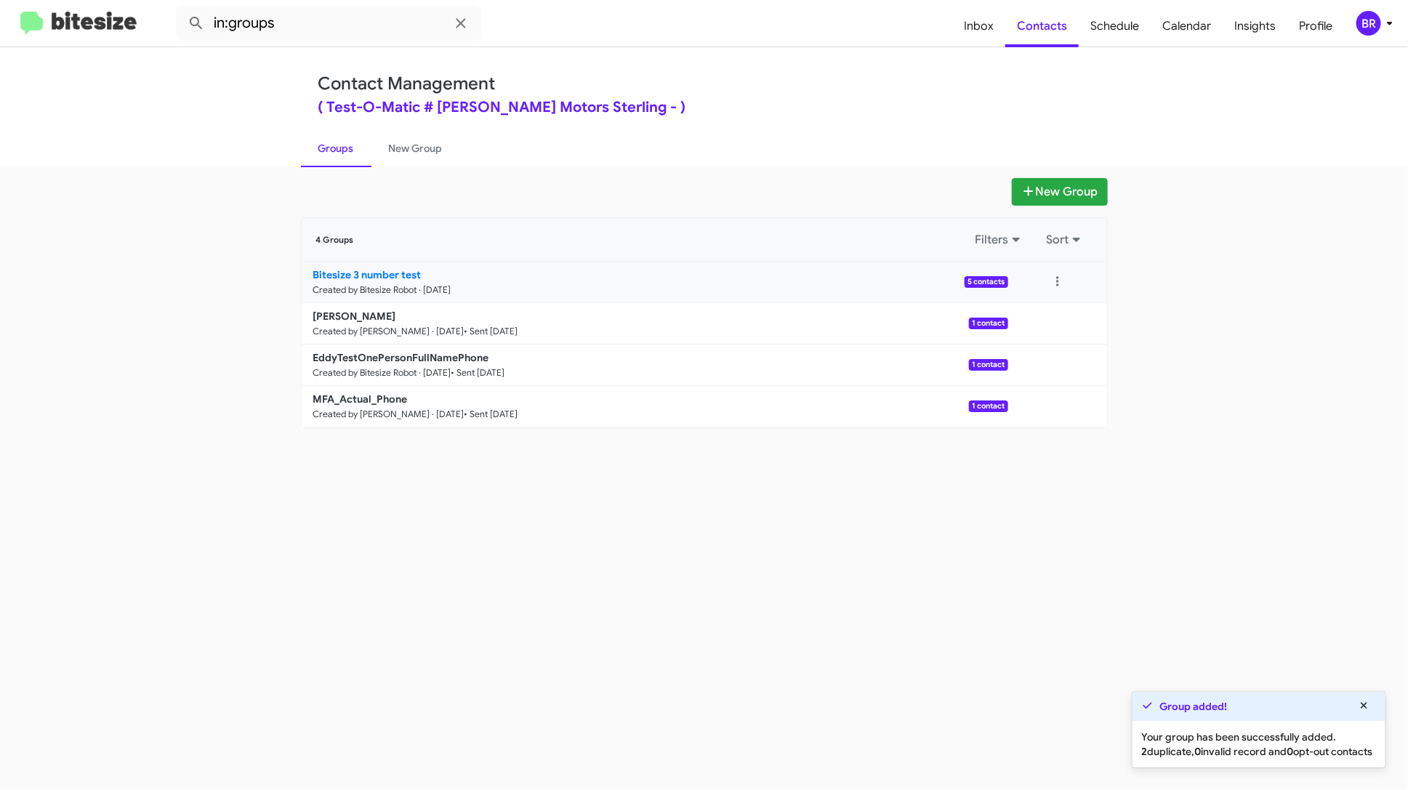
click at [836, 279] on p "Bitesize 3 number test" at bounding box center [654, 275] width 683 height 15
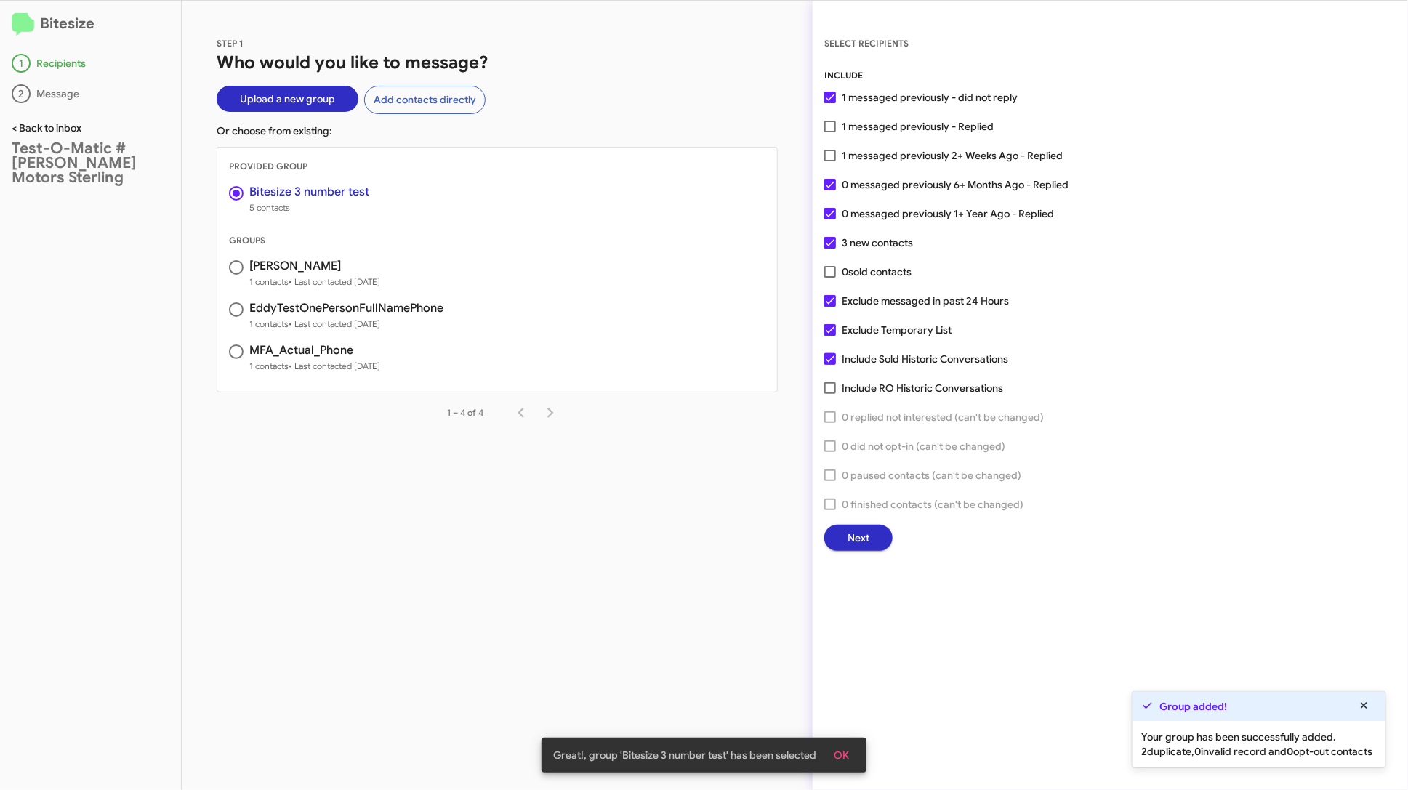
click at [46, 127] on link "< Back to inbox" at bounding box center [47, 127] width 70 height 13
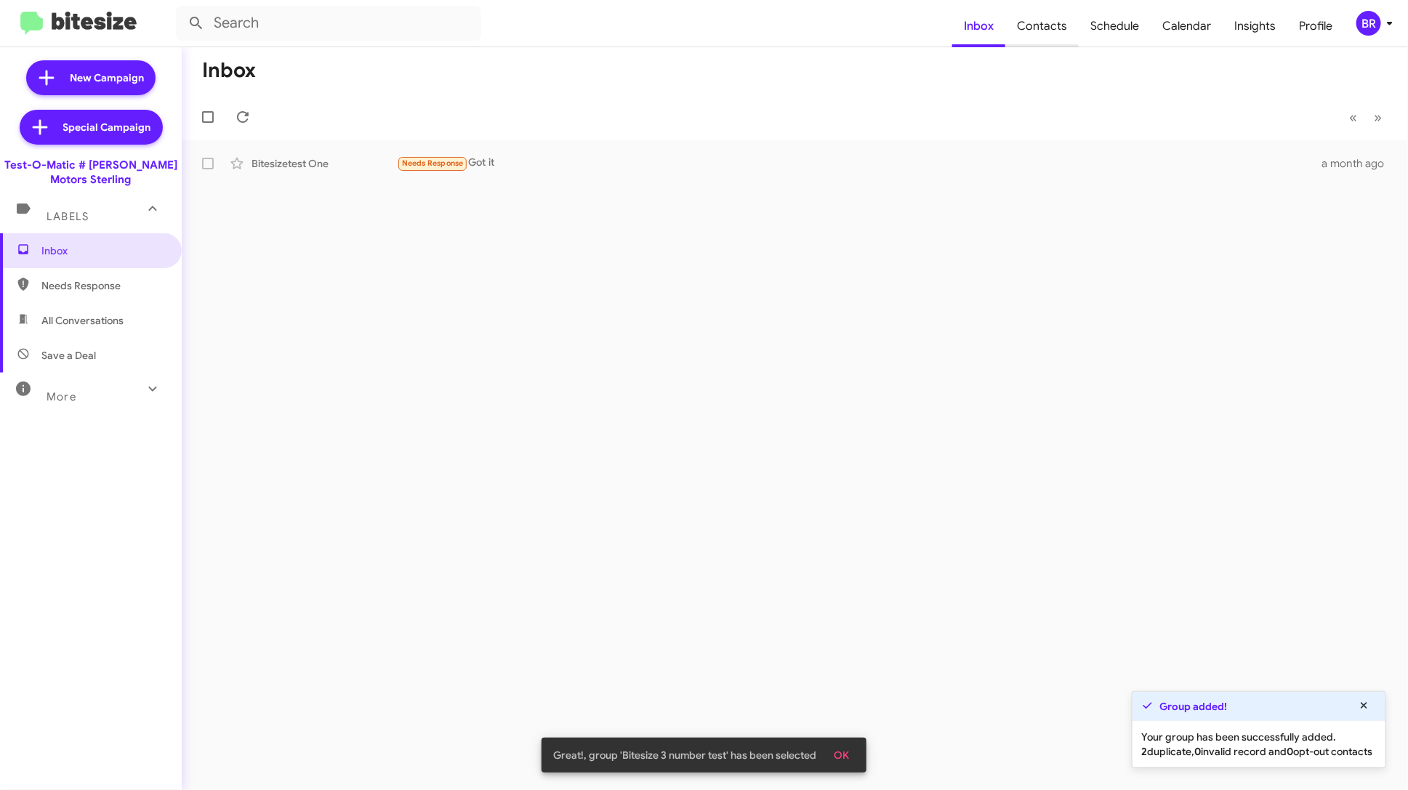
click at [1041, 26] on span "Contacts" at bounding box center [1041, 26] width 73 height 42
type input "in:groups"
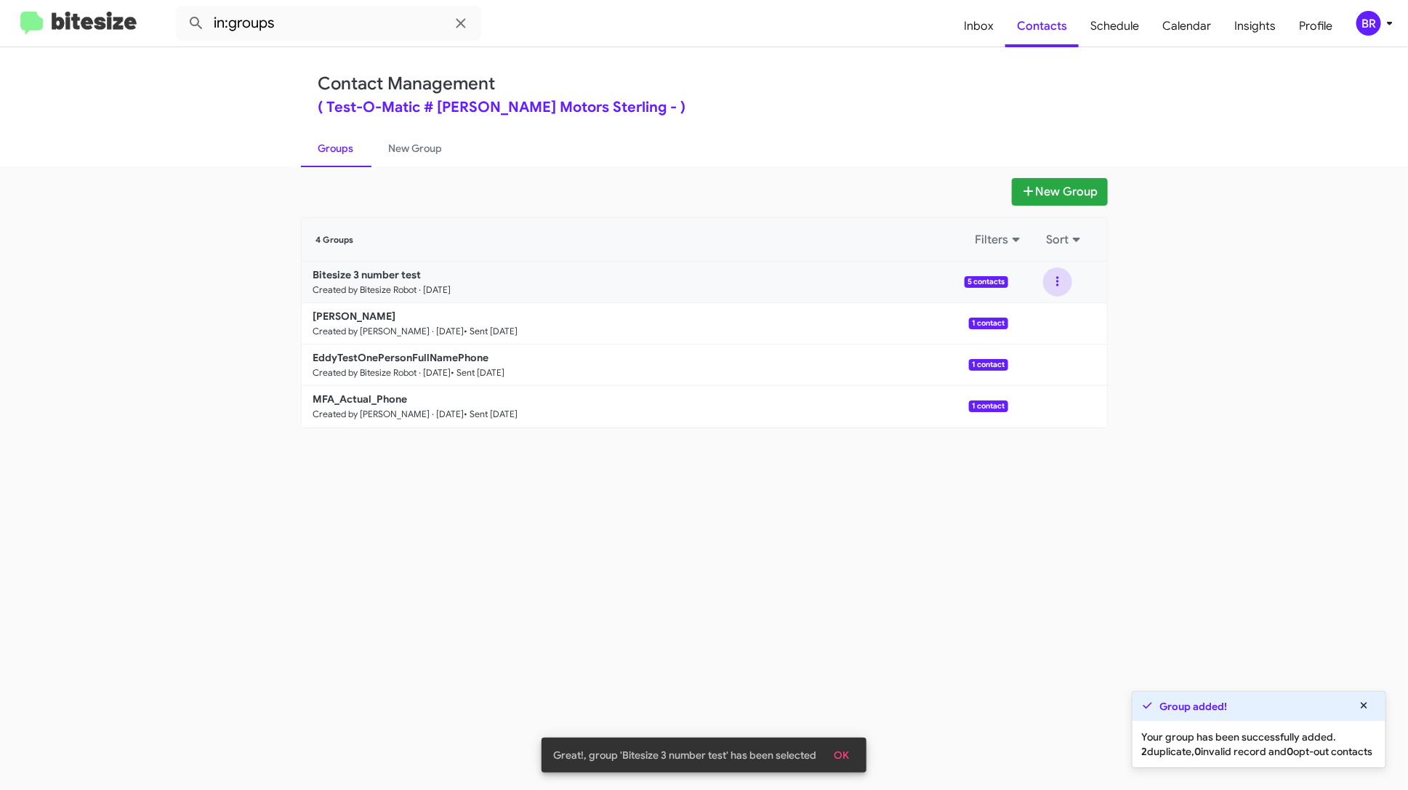
click at [1057, 283] on button at bounding box center [1057, 282] width 29 height 29
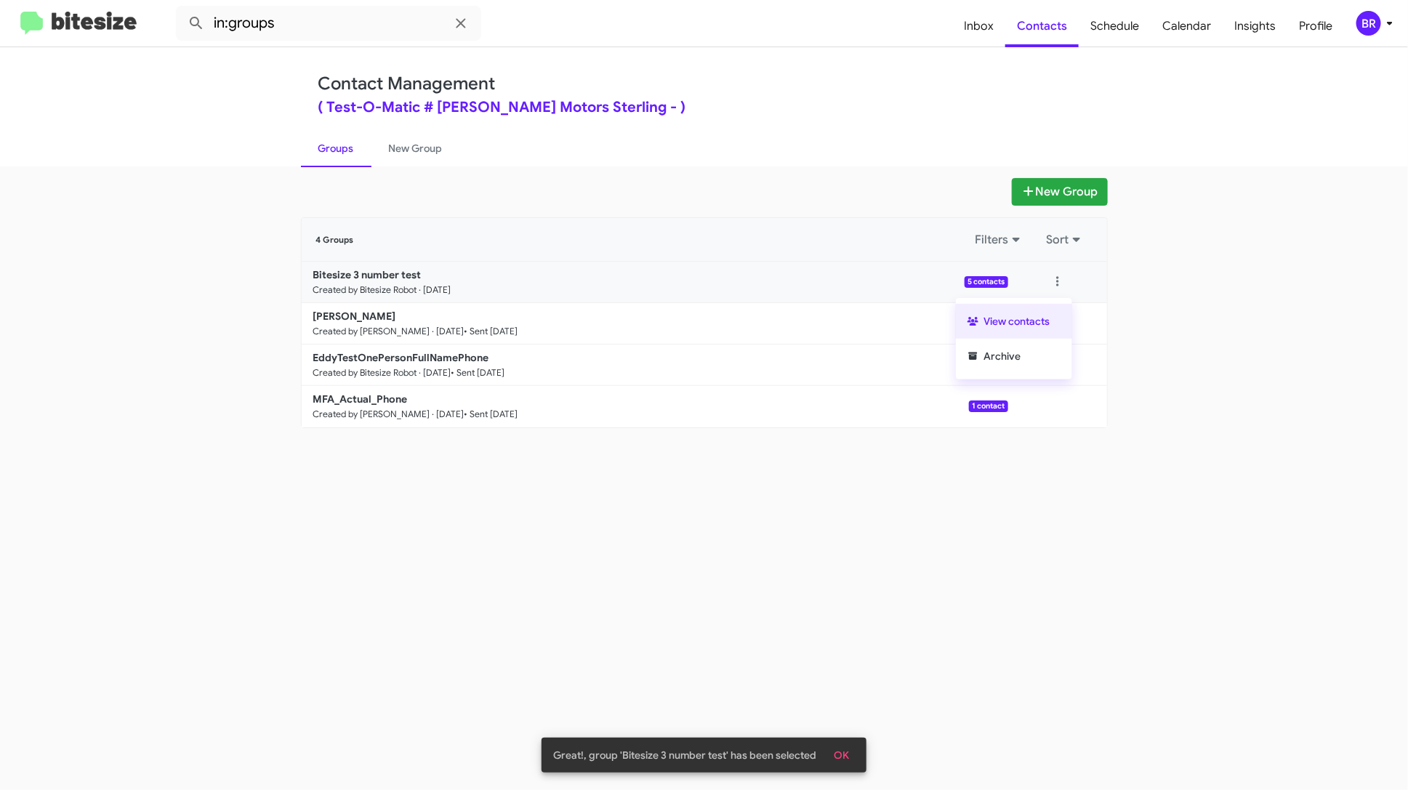
click at [1044, 311] on button "View contacts" at bounding box center [1014, 321] width 116 height 35
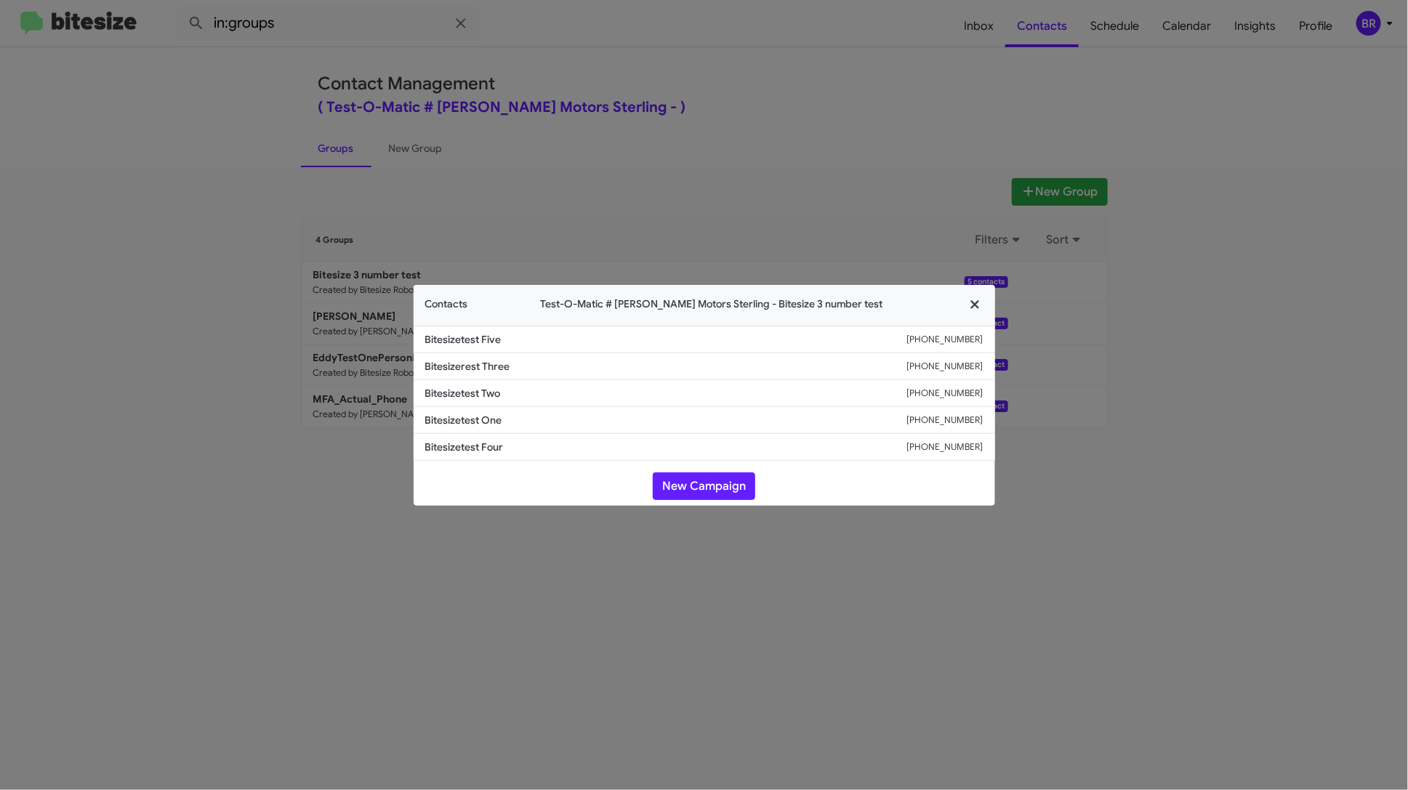
click at [977, 302] on icon "button" at bounding box center [975, 304] width 17 height 13
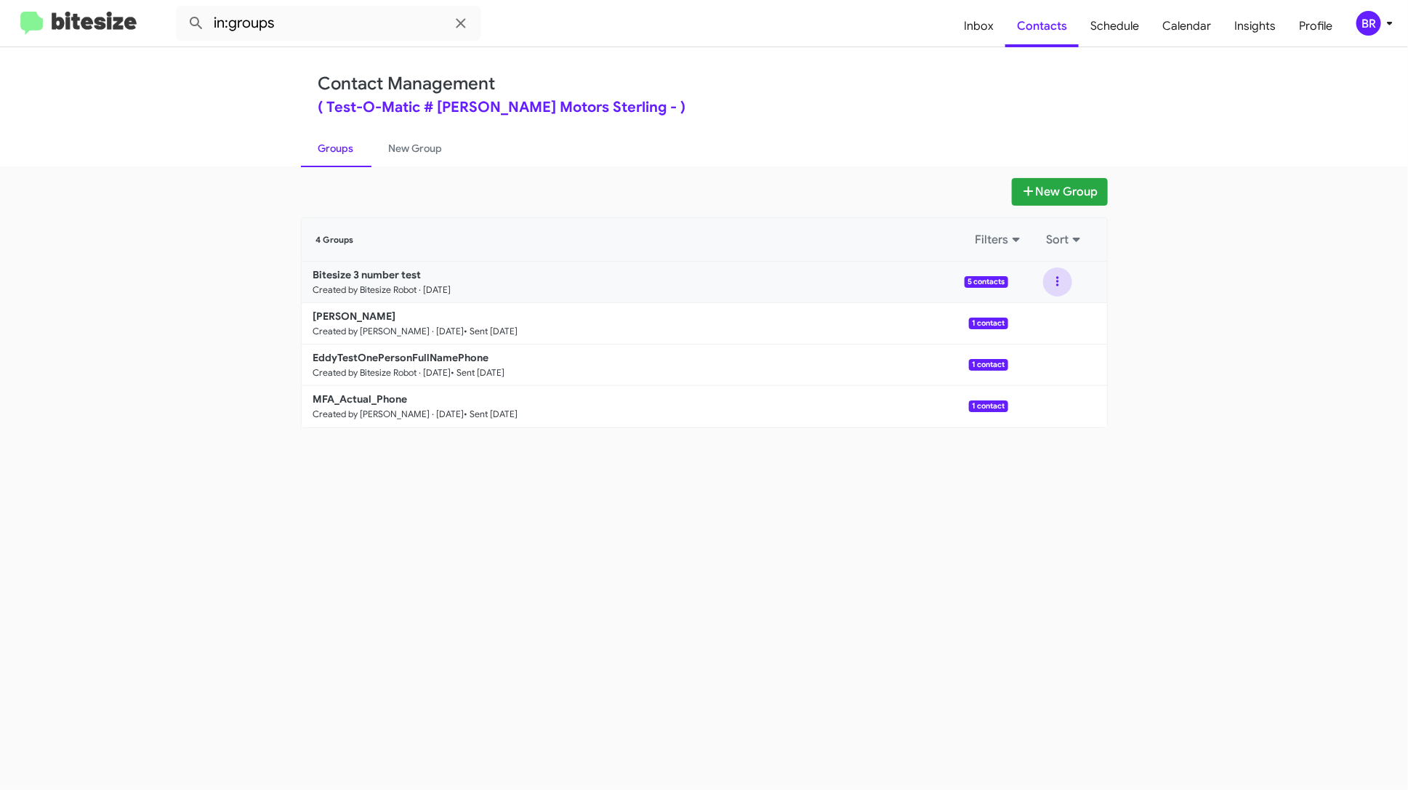
click at [1064, 273] on button at bounding box center [1057, 282] width 29 height 29
click at [1016, 350] on button "Archive" at bounding box center [1014, 356] width 116 height 35
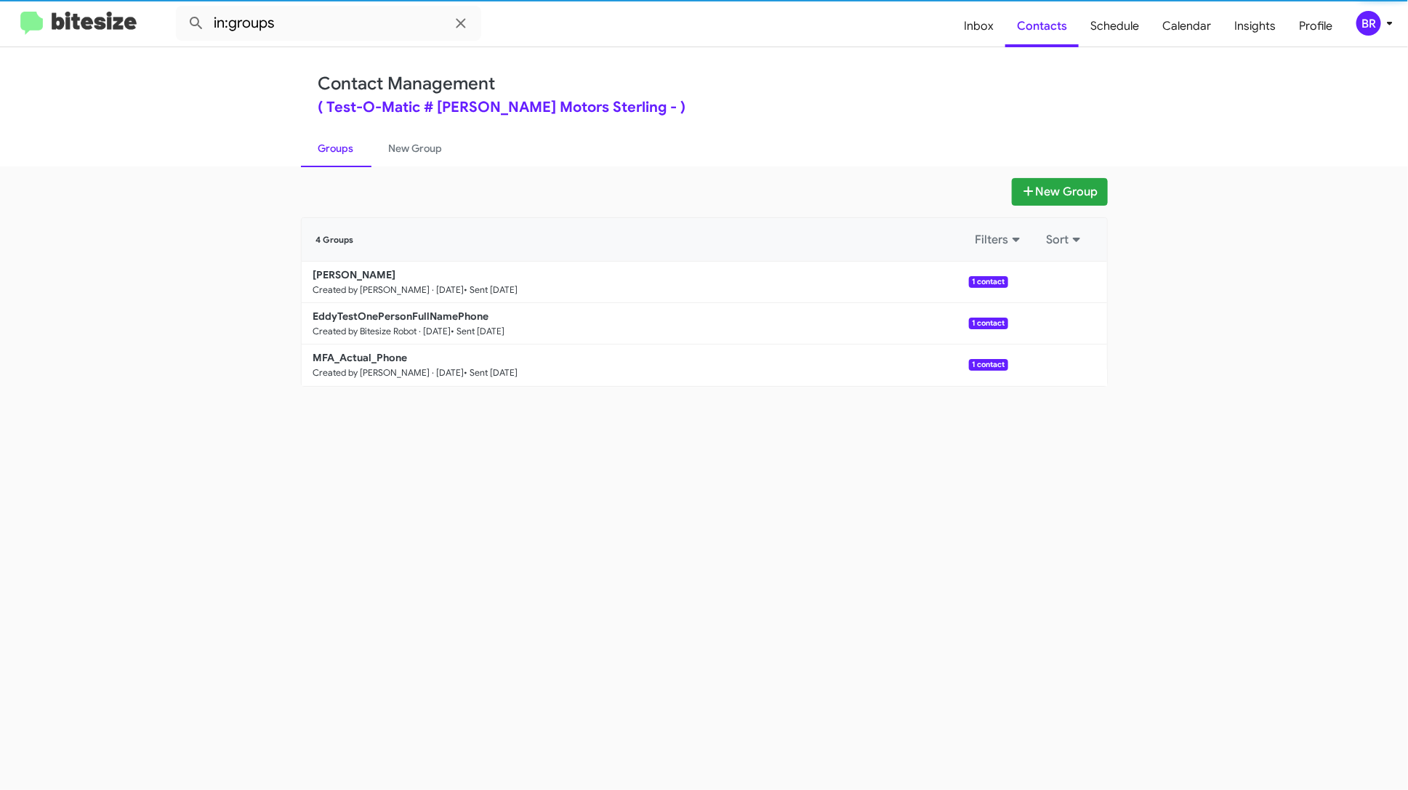
click at [1040, 174] on div "New Group 4 Groups Filters Sort Edward_Oser Created by Abhishek Chawla · Jul 11…" at bounding box center [704, 478] width 1408 height 624
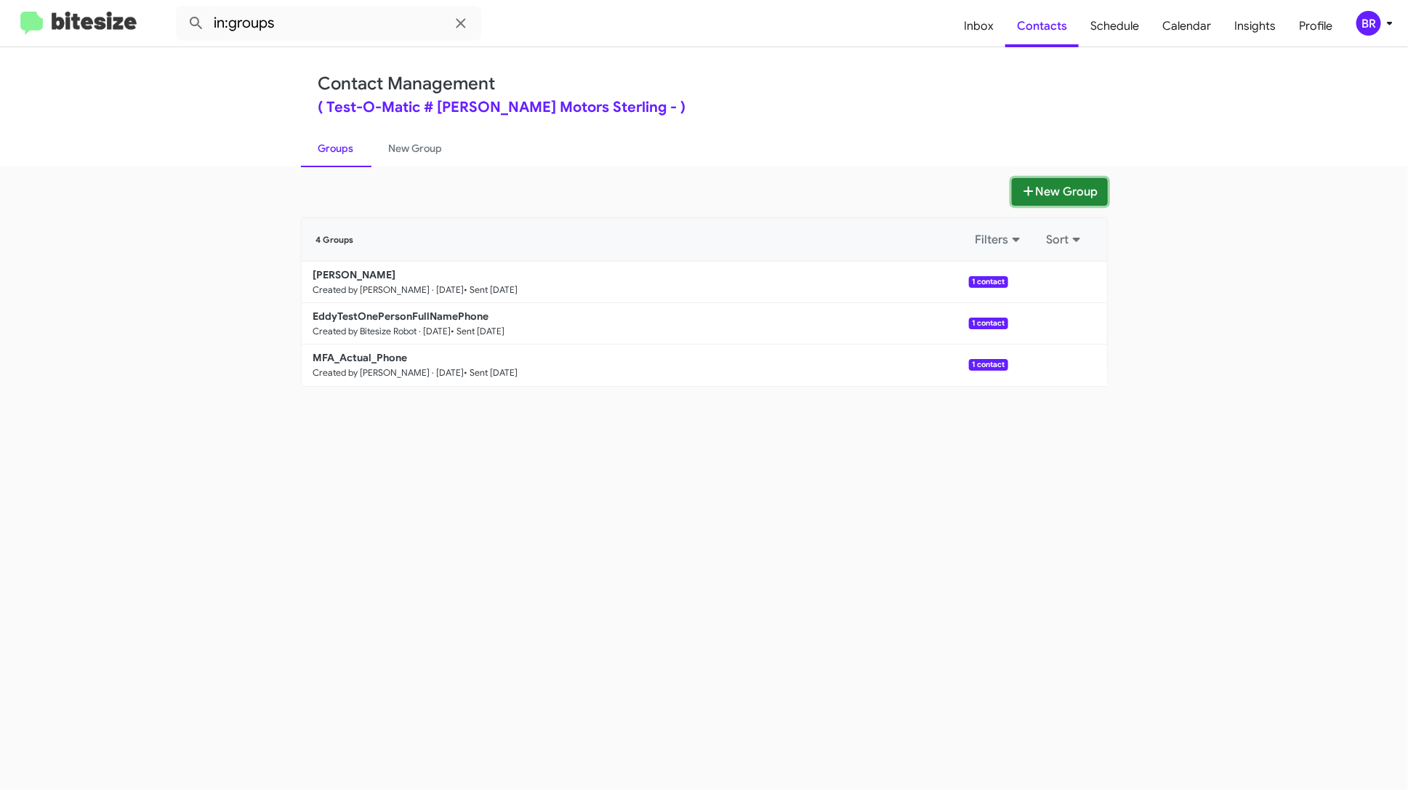
click at [1049, 193] on button "New Group" at bounding box center [1060, 192] width 96 height 28
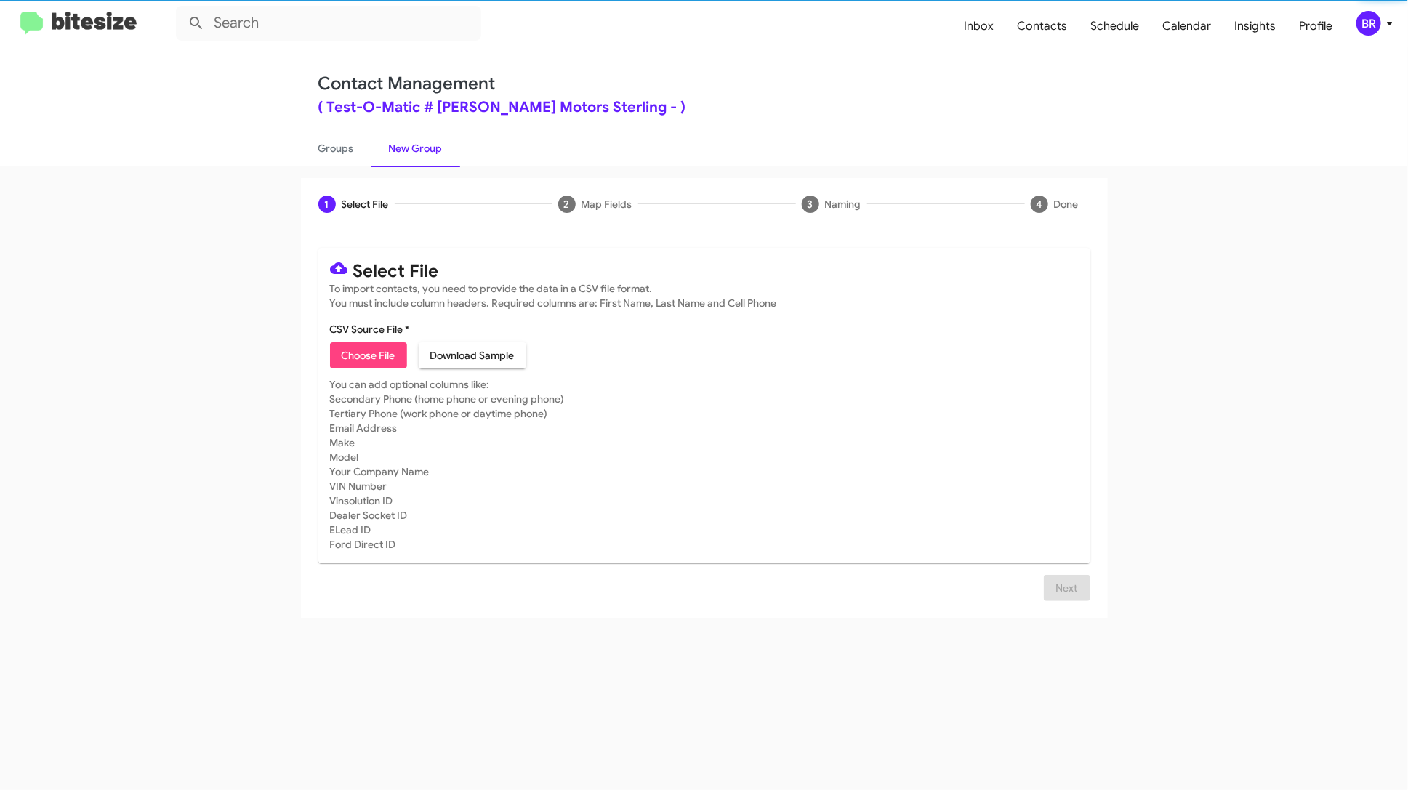
click at [357, 353] on span "Choose File" at bounding box center [369, 355] width 54 height 26
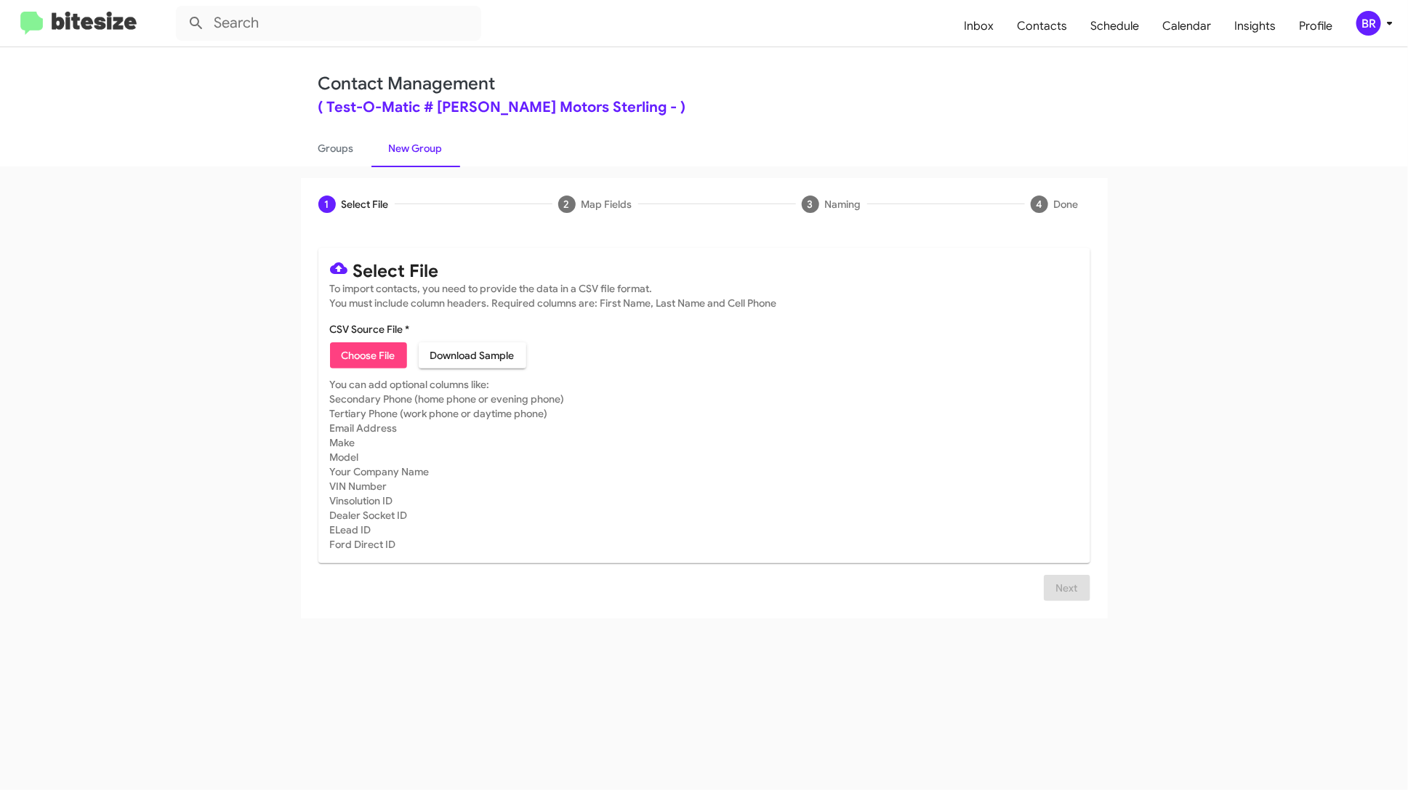
type input "Eddy and Jacob"
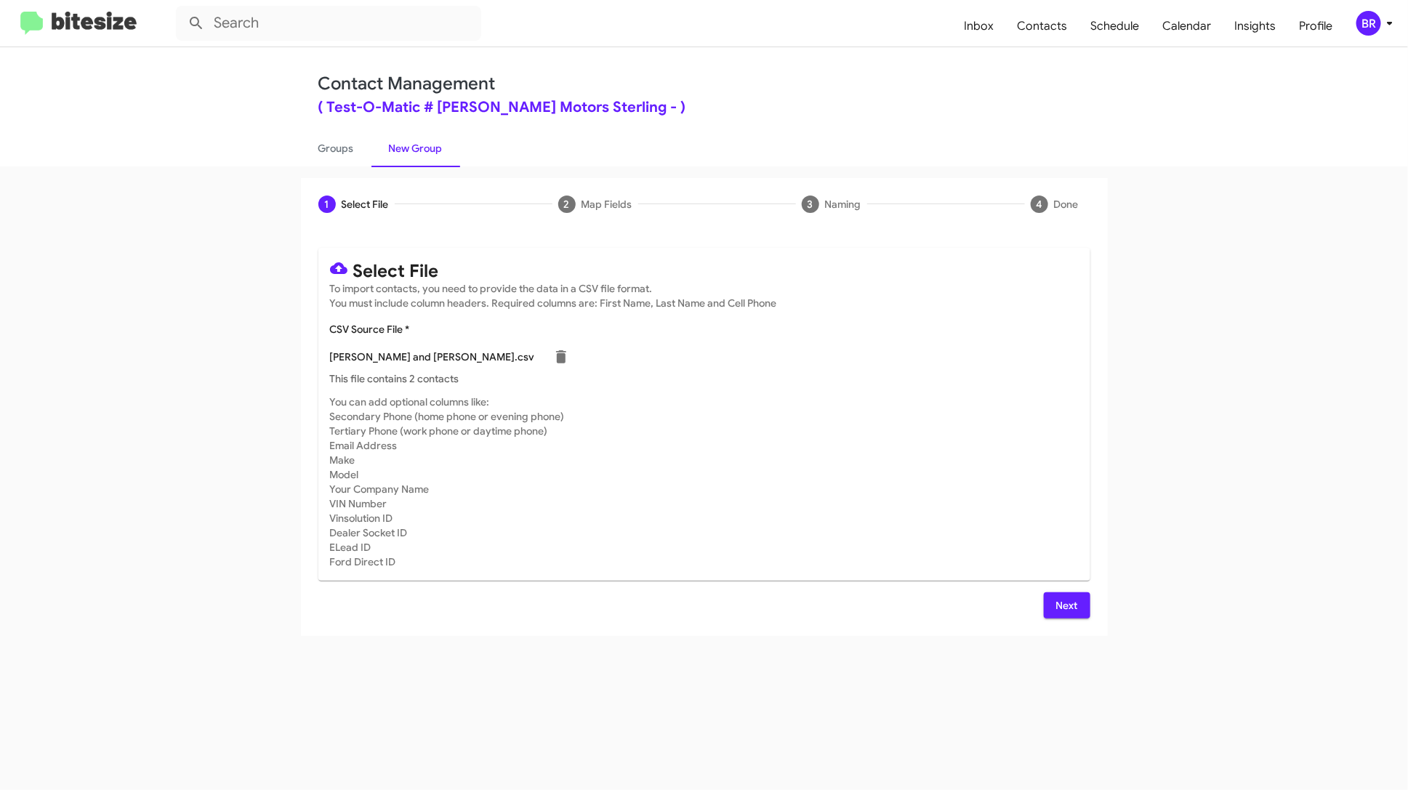
click at [1063, 603] on span "Next" at bounding box center [1067, 606] width 23 height 26
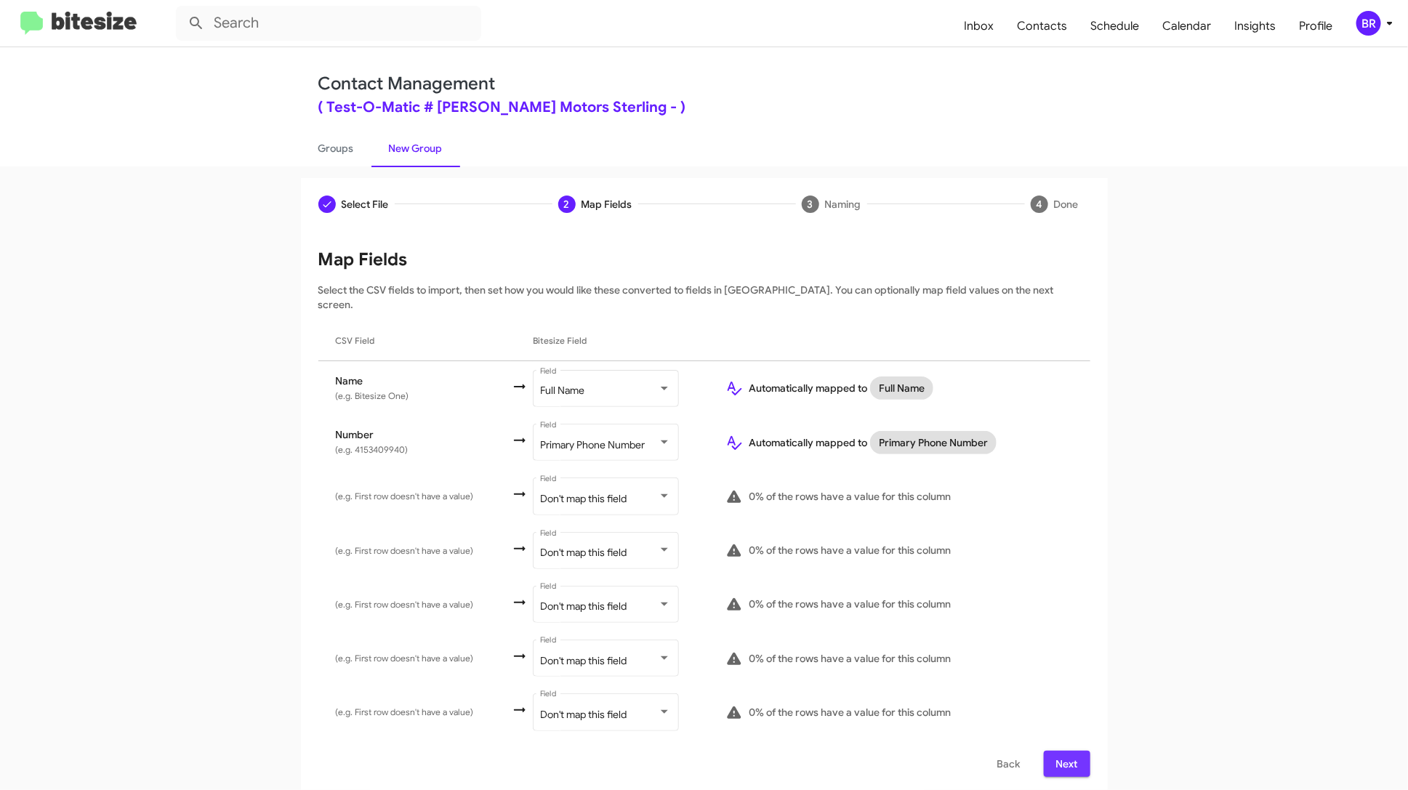
click at [1070, 751] on span "Next" at bounding box center [1067, 764] width 23 height 26
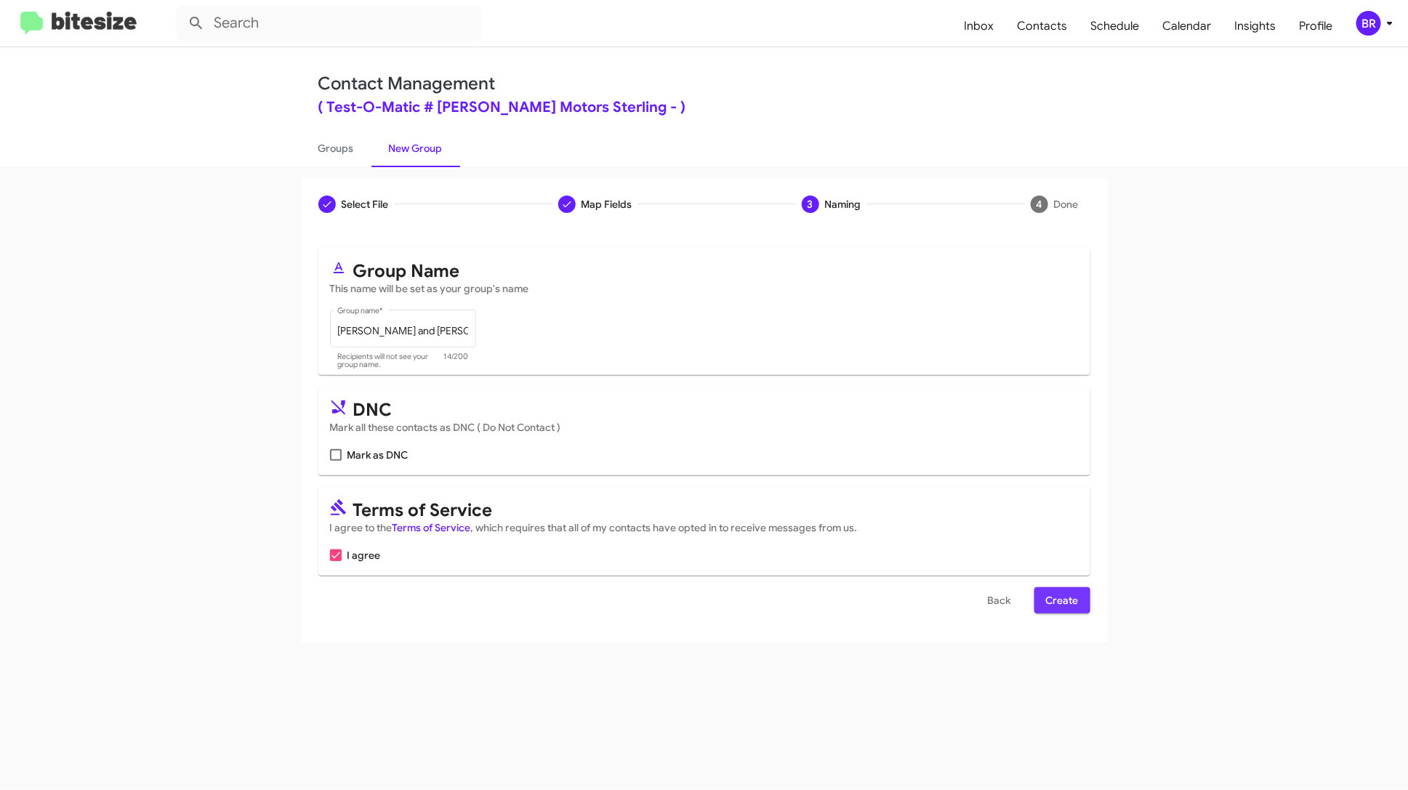
click at [1052, 594] on span "Create" at bounding box center [1062, 600] width 33 height 26
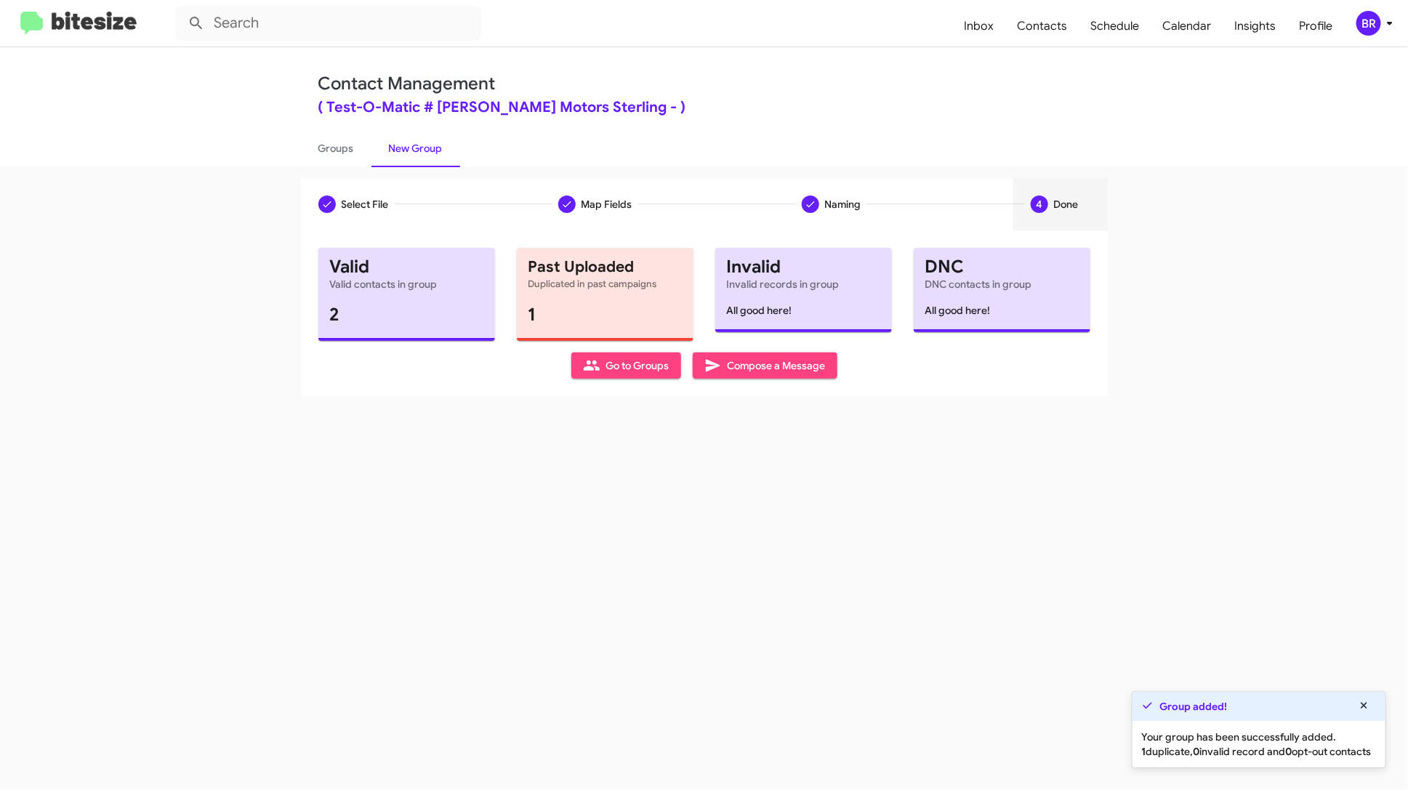
click at [766, 356] on span "Compose a Message" at bounding box center [764, 366] width 121 height 26
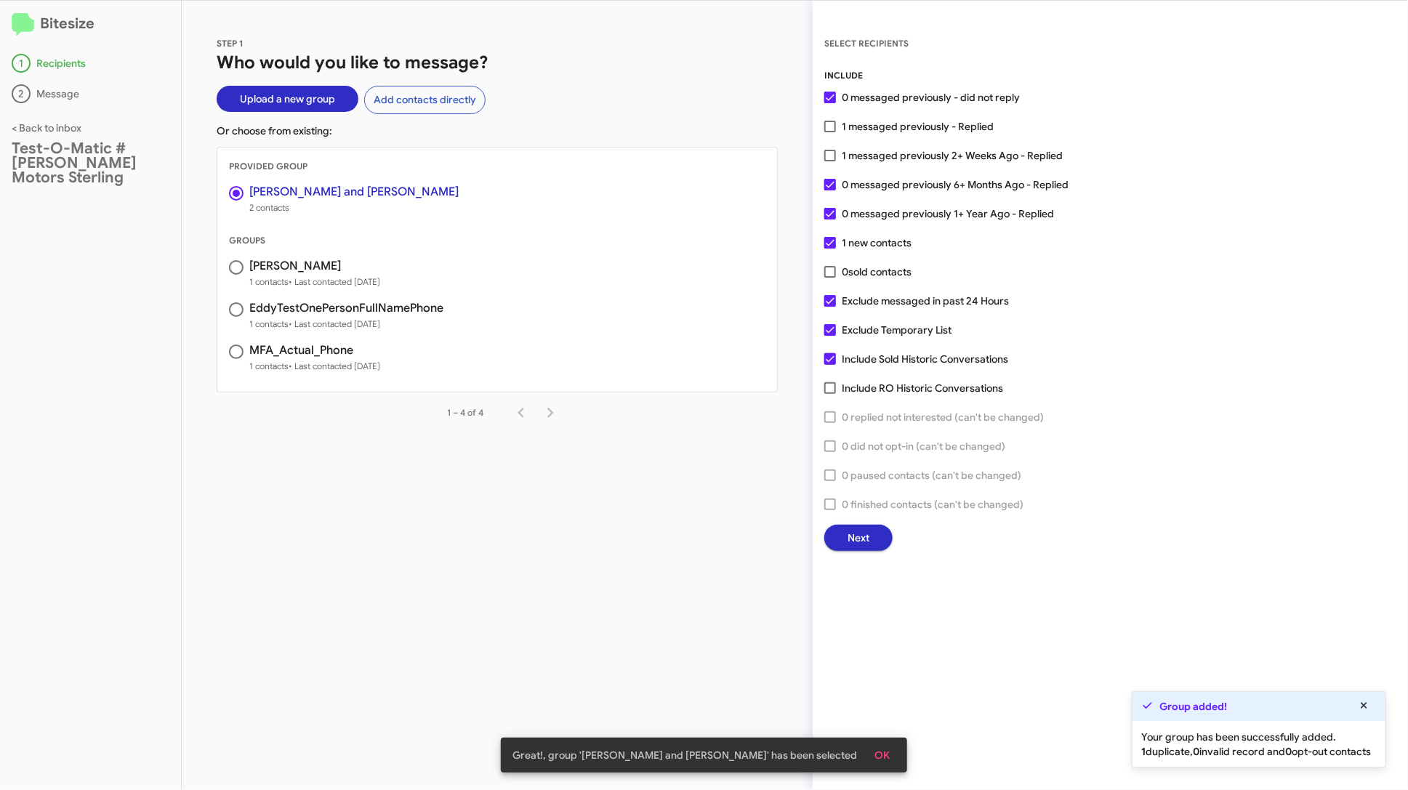
click at [928, 130] on span "1 messaged previously - Replied" at bounding box center [918, 126] width 152 height 17
click at [830, 132] on input "1 messaged previously - Replied" at bounding box center [830, 132] width 1 height 1
checkbox input "true"
click at [873, 533] on button "Next" at bounding box center [858, 538] width 68 height 26
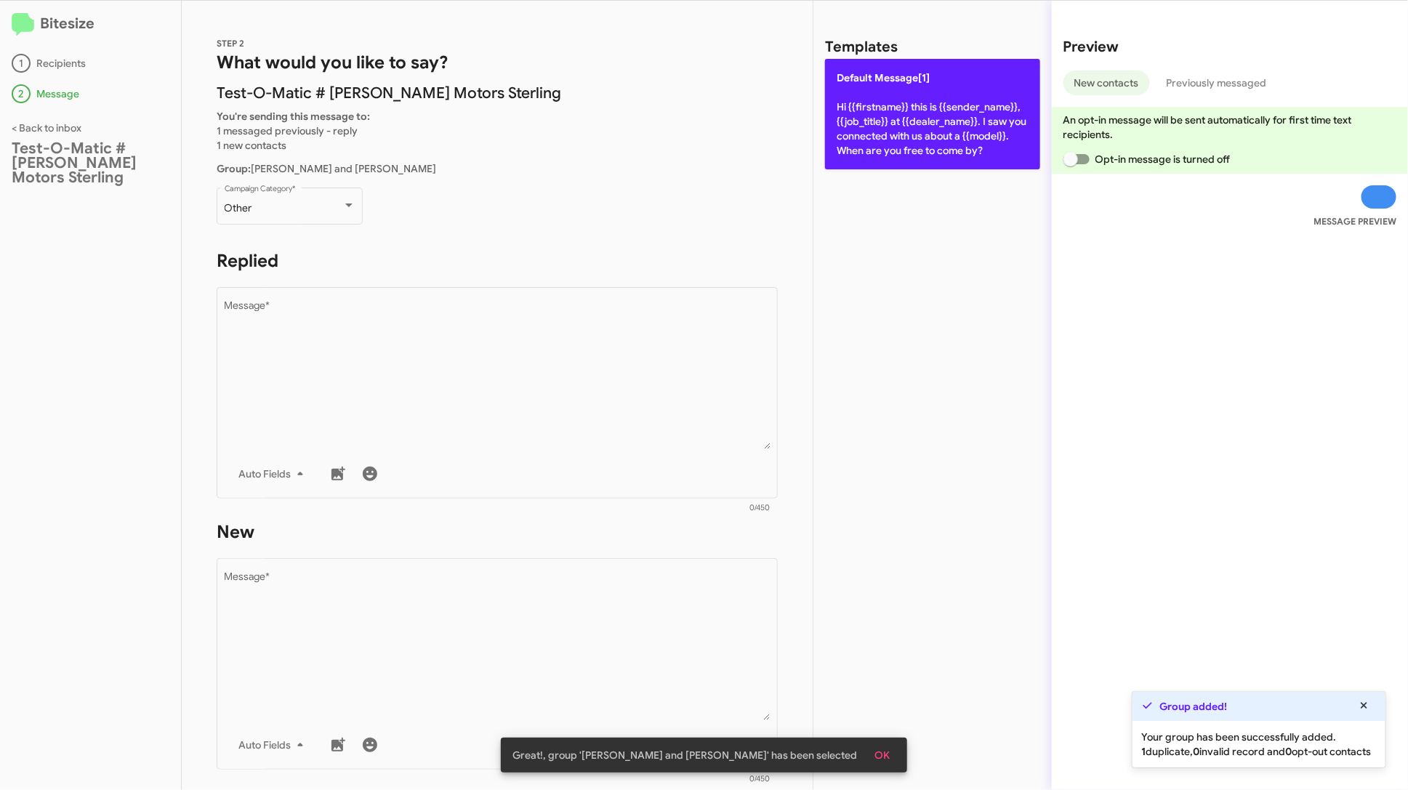
click at [925, 150] on p "Default Message[1] Hi {{firstname}} this is {{sender_name}}, {{job_title}} at {…" at bounding box center [932, 114] width 215 height 111
type textarea "Hi {{firstname}} this is {{sender_name}}, {{job_title}} at {{dealer_name}}. I s…"
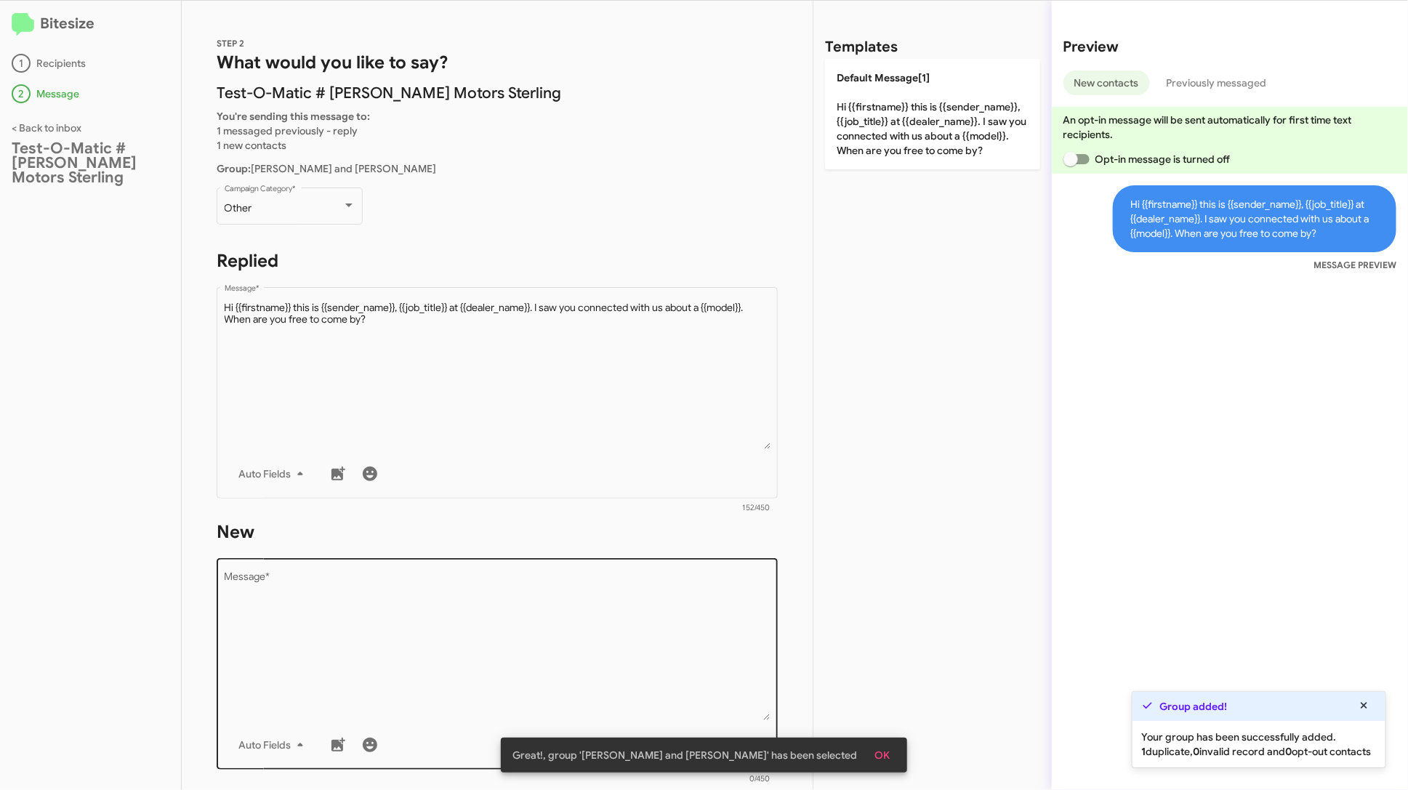
click at [704, 628] on textarea "Message *" at bounding box center [498, 646] width 546 height 148
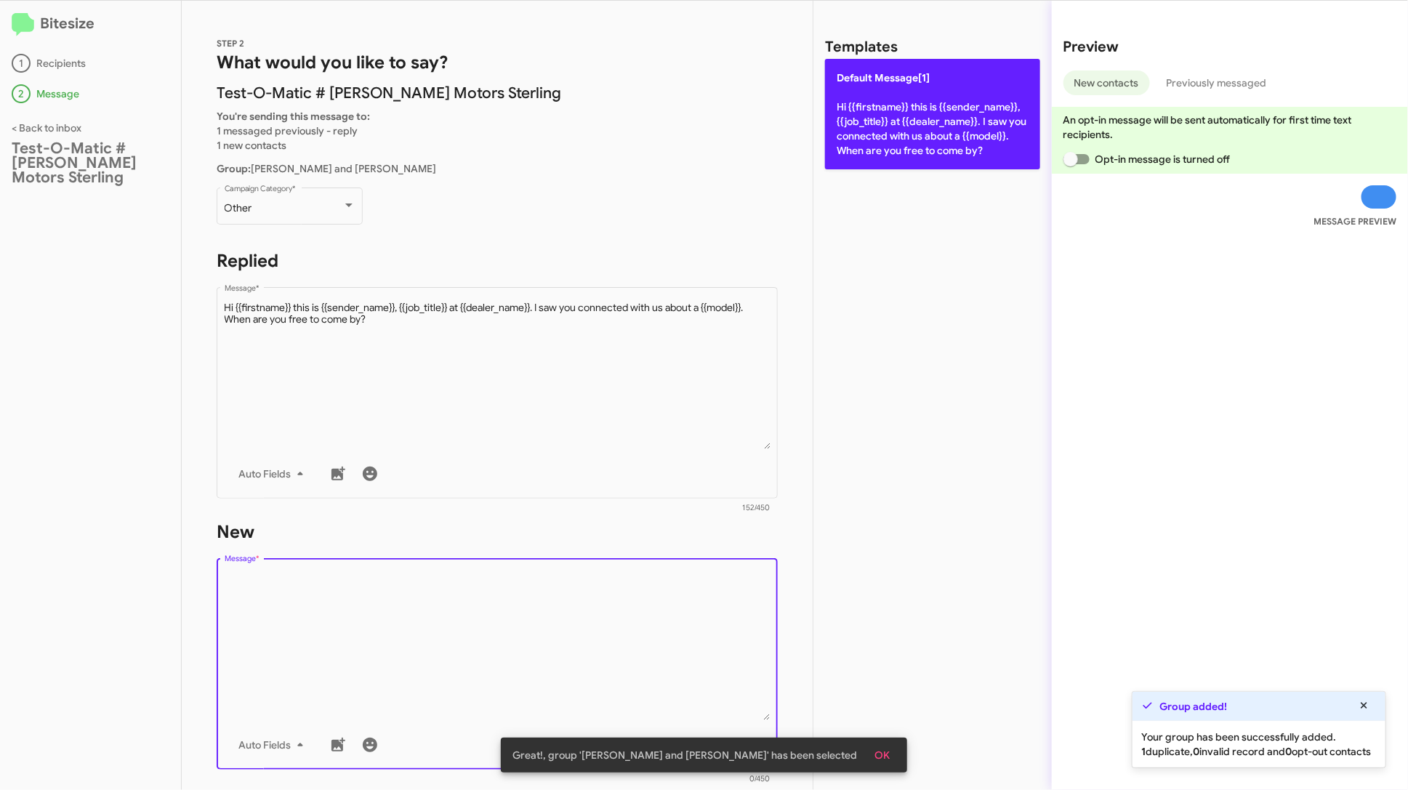
click at [909, 148] on p "Default Message[1] Hi {{firstname}} this is {{sender_name}}, {{job_title}} at {…" at bounding box center [932, 114] width 215 height 111
type textarea "Hi {{firstname}} this is {{sender_name}}, {{job_title}} at {{dealer_name}}. I s…"
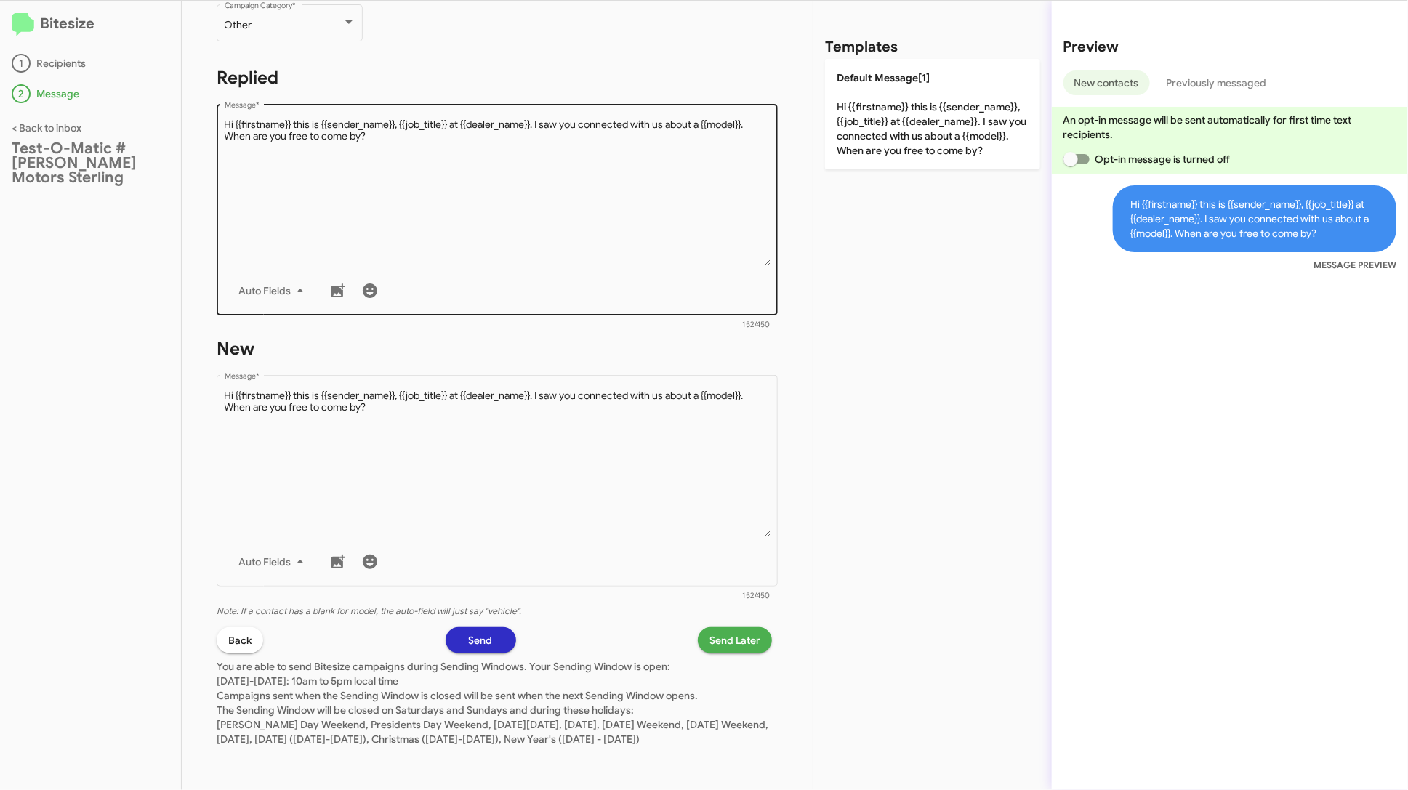
scroll to position [197, 0]
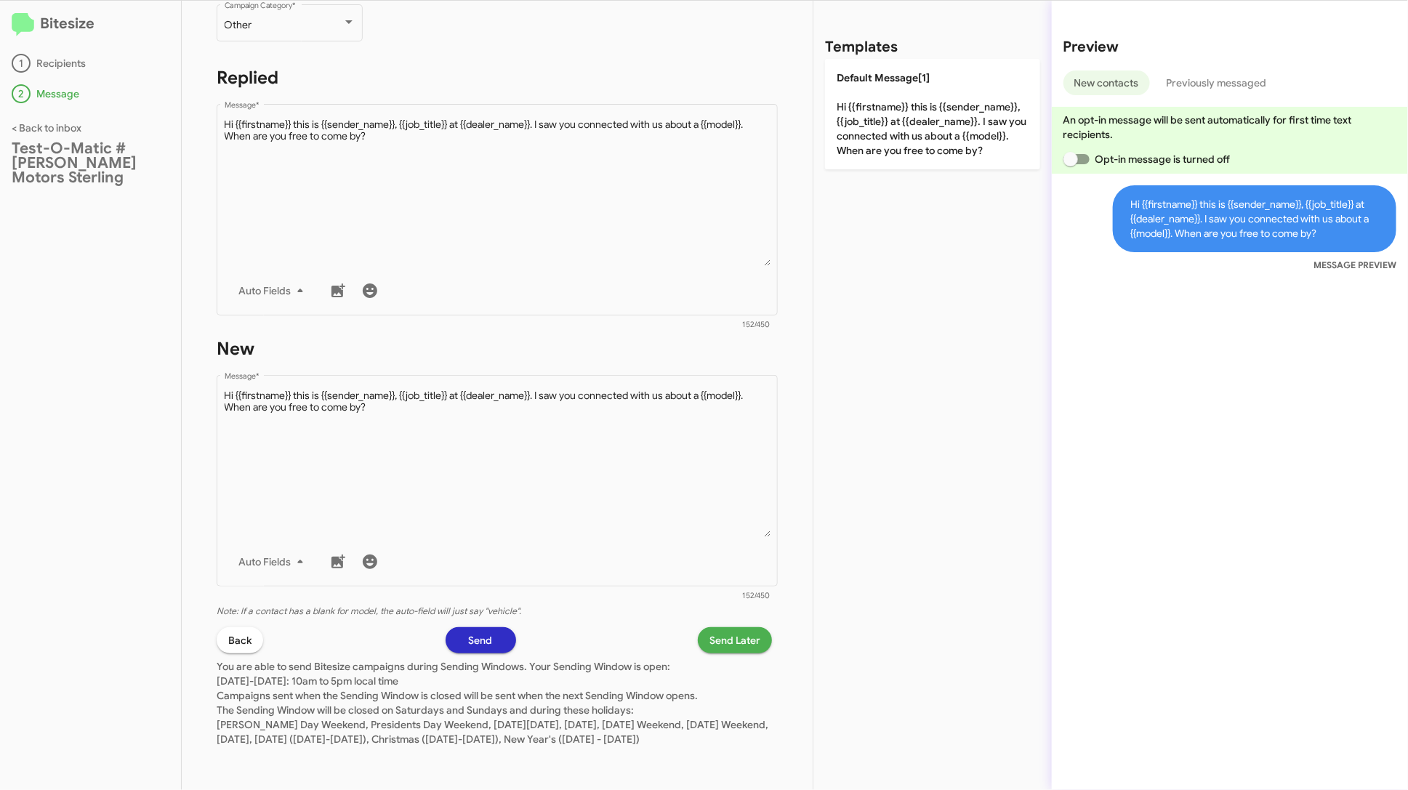
click at [479, 627] on span "Send" at bounding box center [481, 640] width 24 height 26
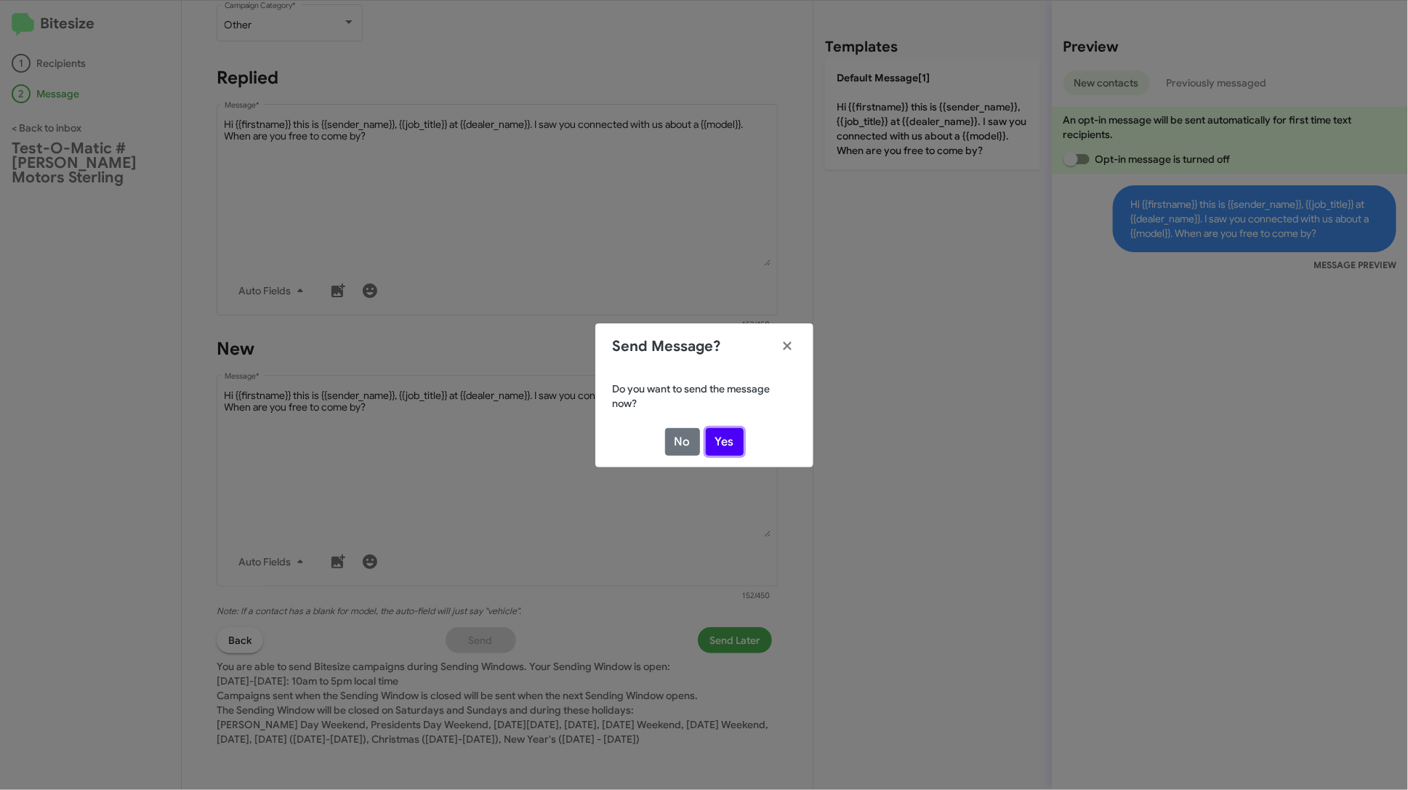
click at [719, 447] on button "Yes" at bounding box center [725, 442] width 38 height 28
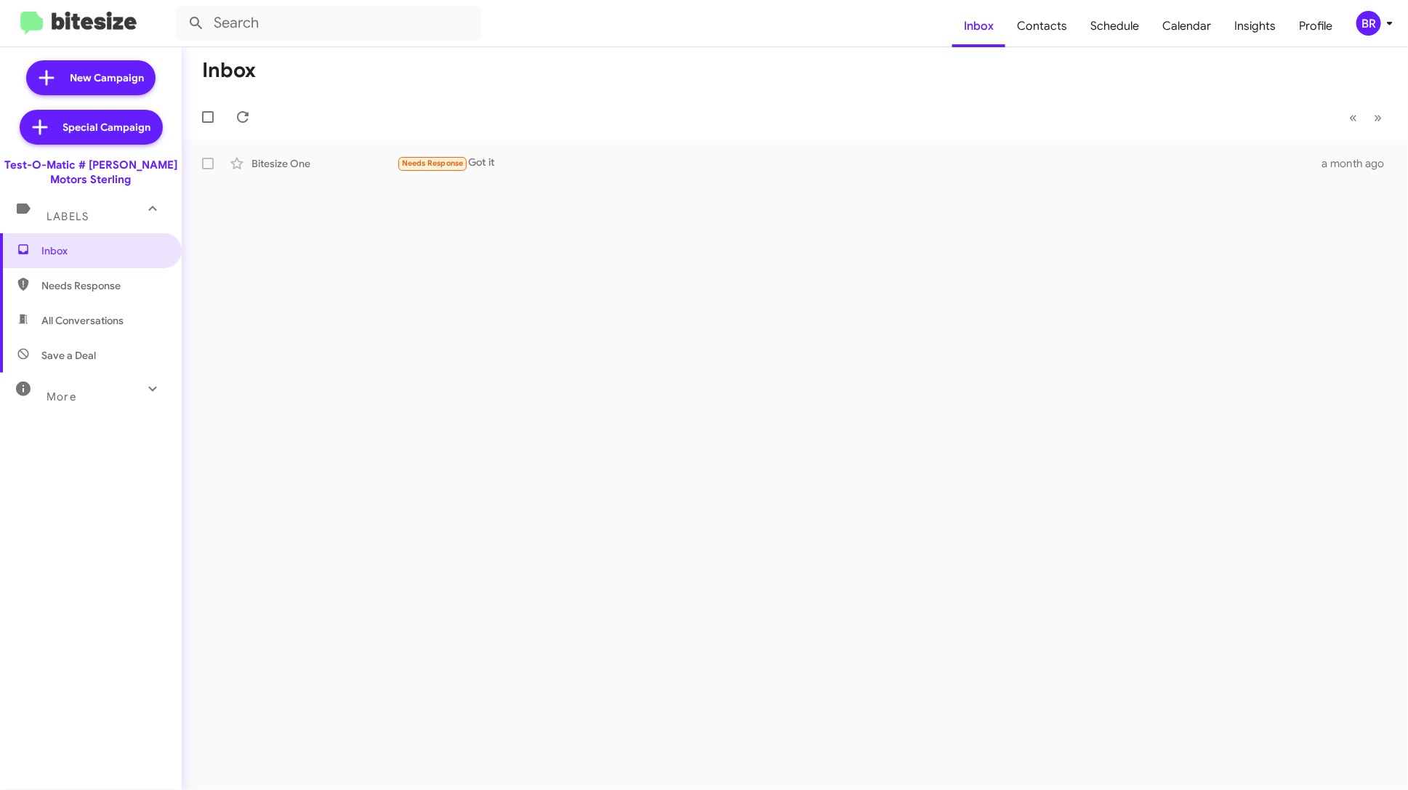
click at [1385, 20] on icon at bounding box center [1389, 23] width 17 height 17
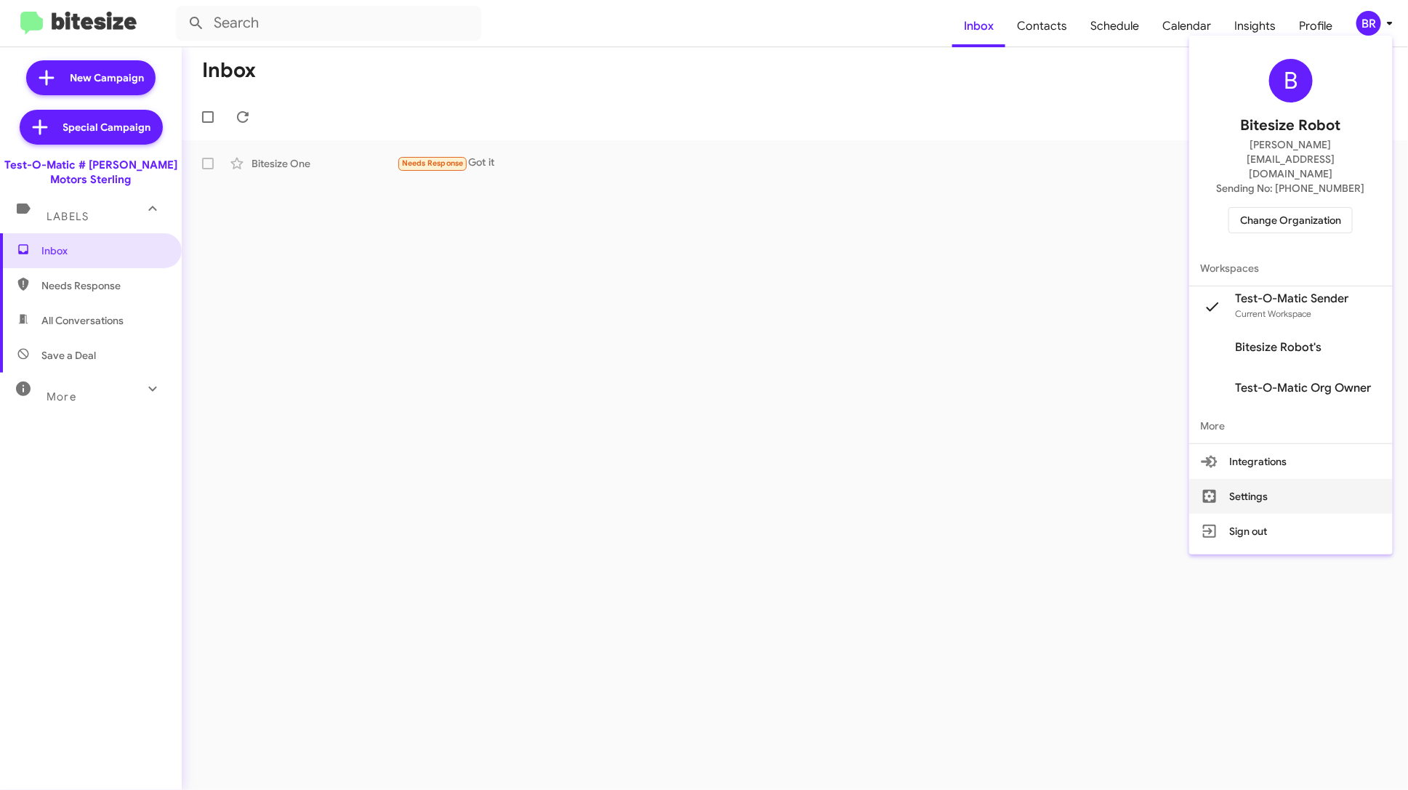
click at [1281, 479] on button "Settings" at bounding box center [1291, 496] width 204 height 35
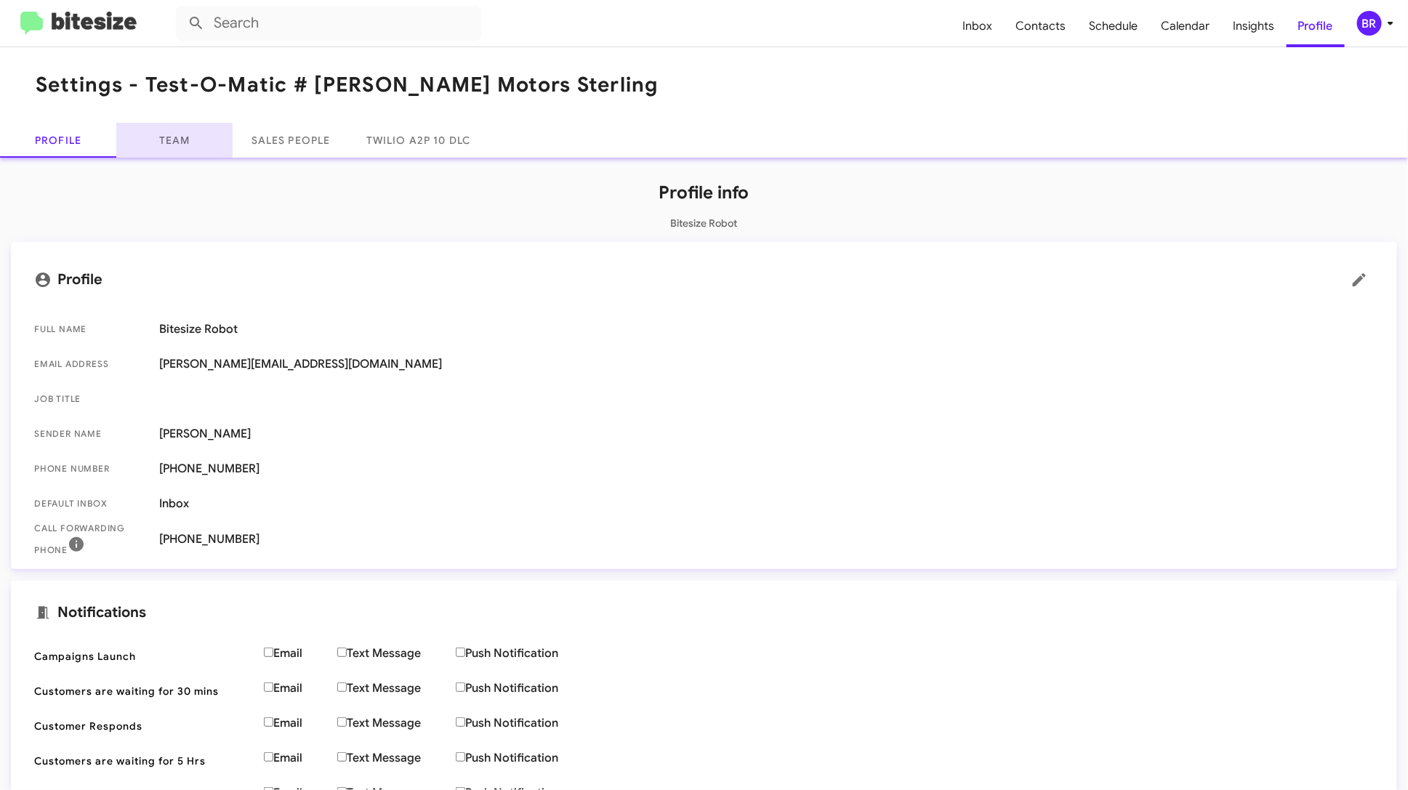
click at [196, 141] on link "Team" at bounding box center [174, 140] width 116 height 35
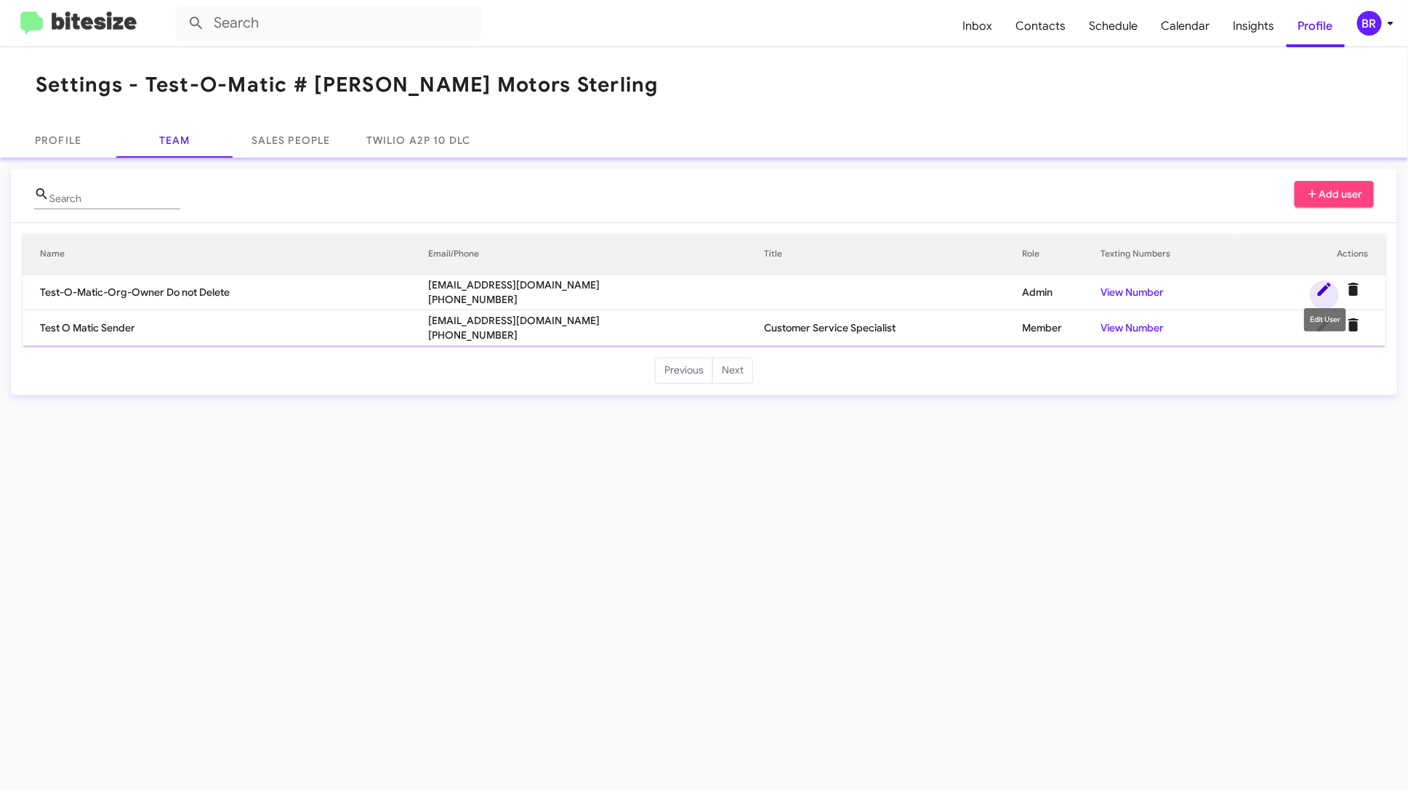
click at [1320, 293] on icon at bounding box center [1324, 289] width 13 height 13
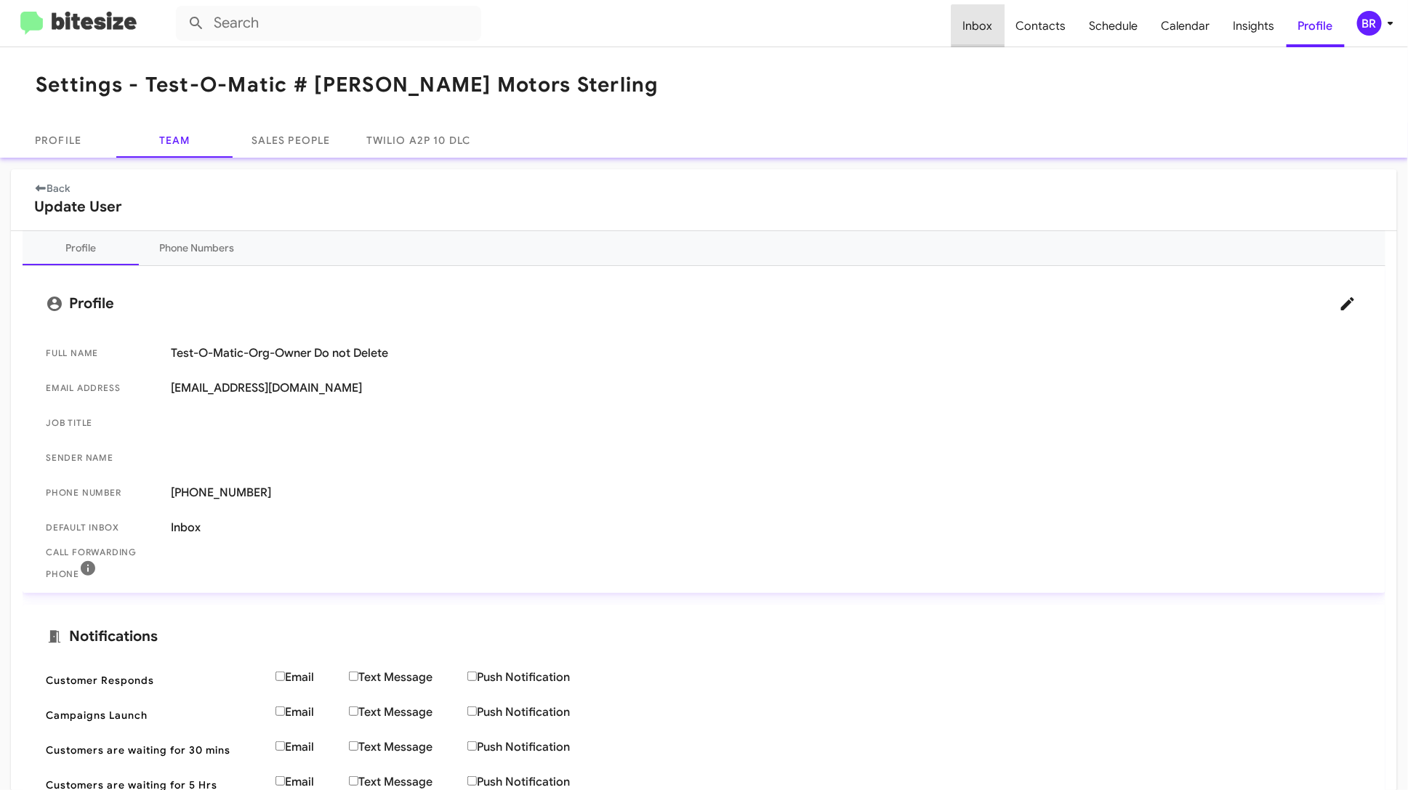
click at [986, 35] on span "Inbox" at bounding box center [978, 26] width 53 height 42
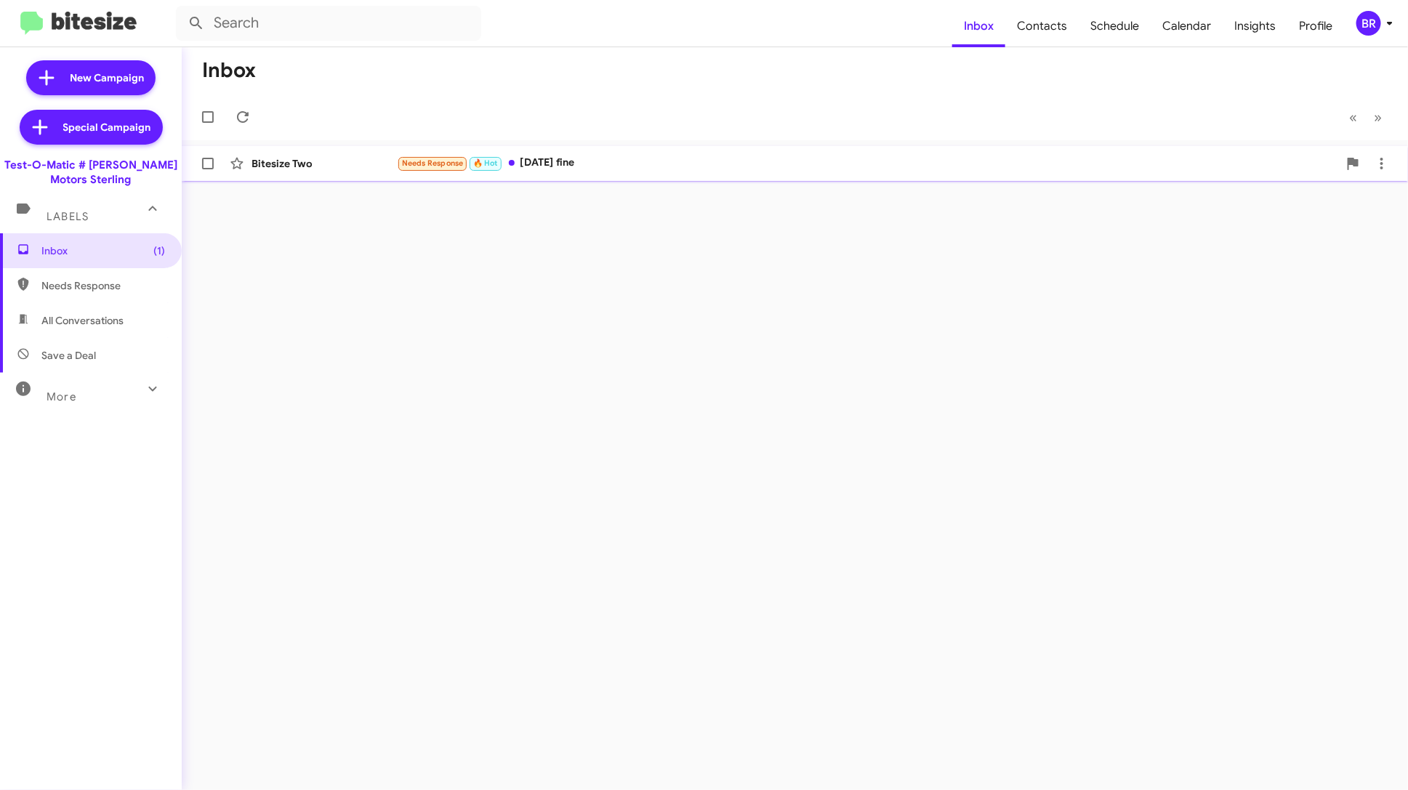
click at [794, 162] on div "Needs Response 🔥 Hot Today's fine" at bounding box center [867, 163] width 941 height 17
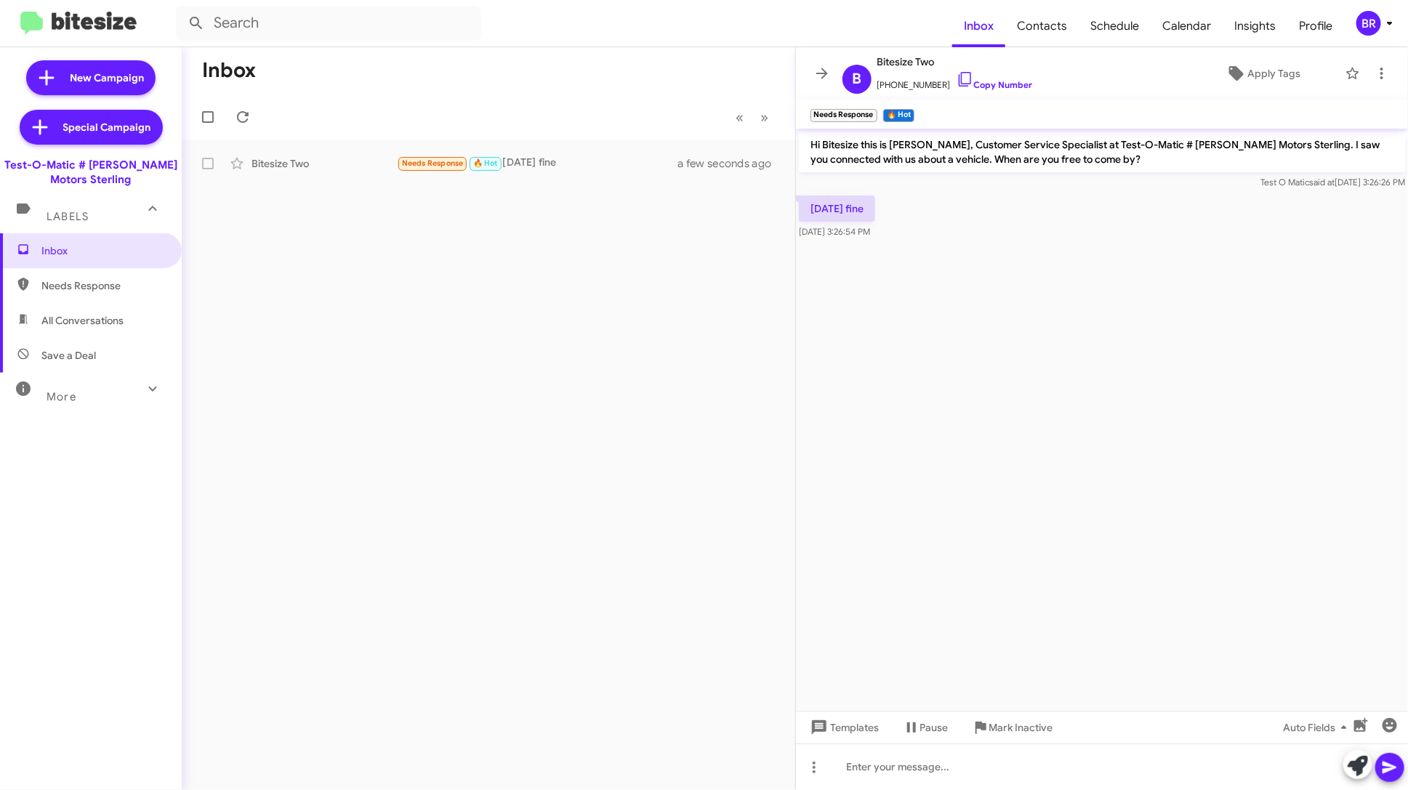
click at [659, 432] on div "Inbox « Previous » Next Bitesize Two Needs Response 🔥 Hot Today's fine a few se…" at bounding box center [489, 418] width 614 height 743
click at [115, 256] on span "Inbox (1)" at bounding box center [103, 251] width 124 height 15
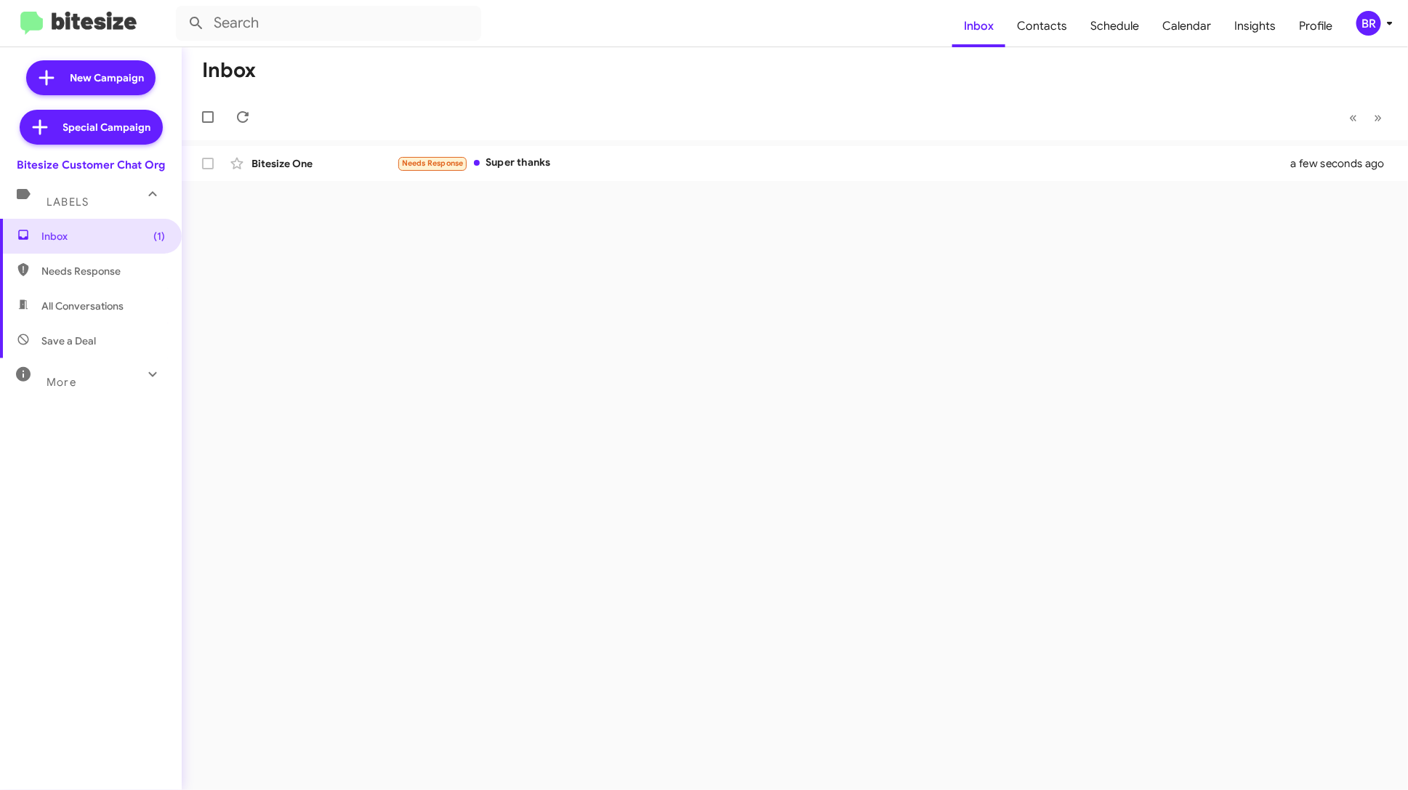
click at [135, 316] on span "All Conversations" at bounding box center [91, 306] width 182 height 35
type input "in:all-conversations"
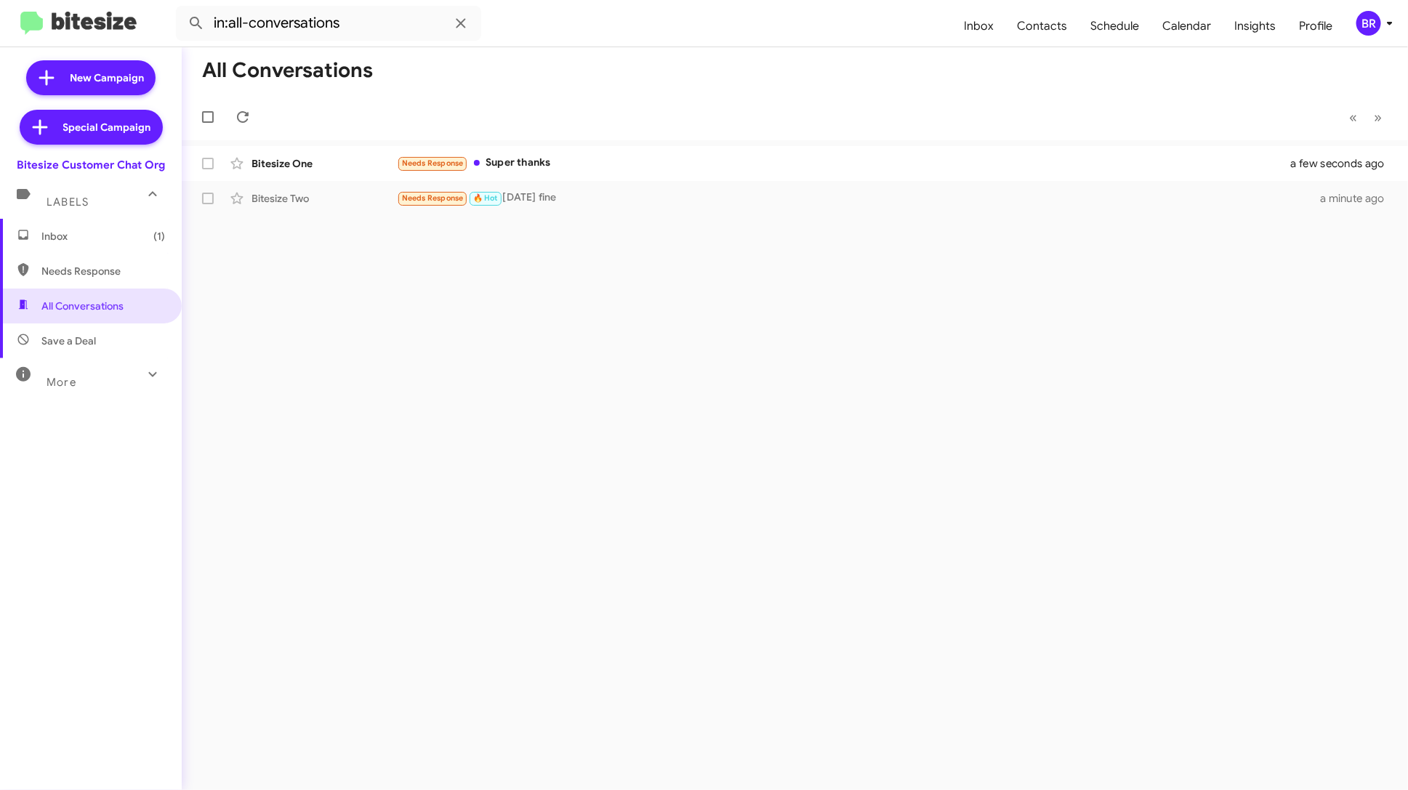
click at [127, 246] on span "Inbox (1)" at bounding box center [91, 236] width 182 height 35
